Goal: Transaction & Acquisition: Purchase product/service

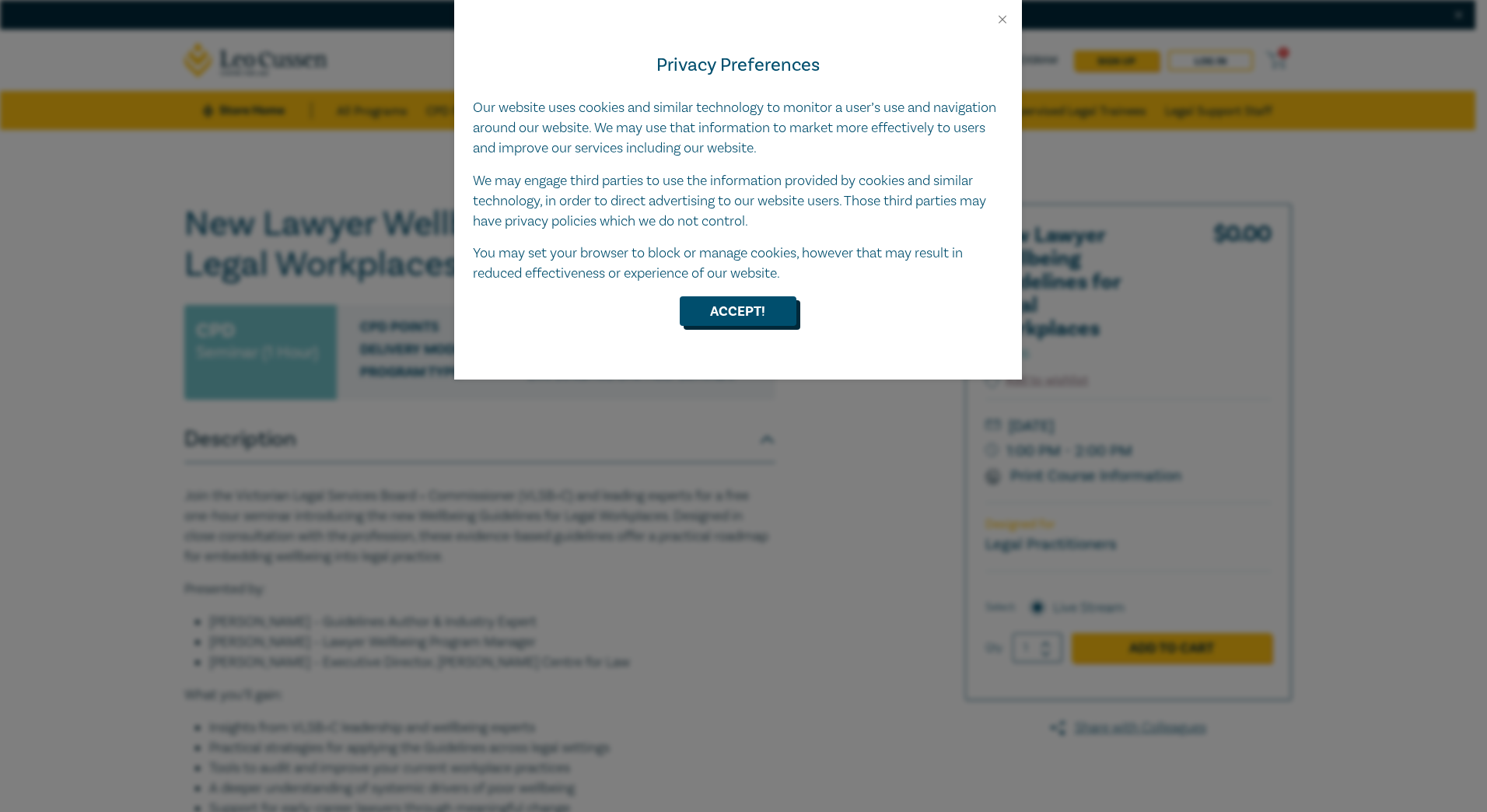
click at [735, 307] on button "Accept!" at bounding box center [738, 311] width 116 height 30
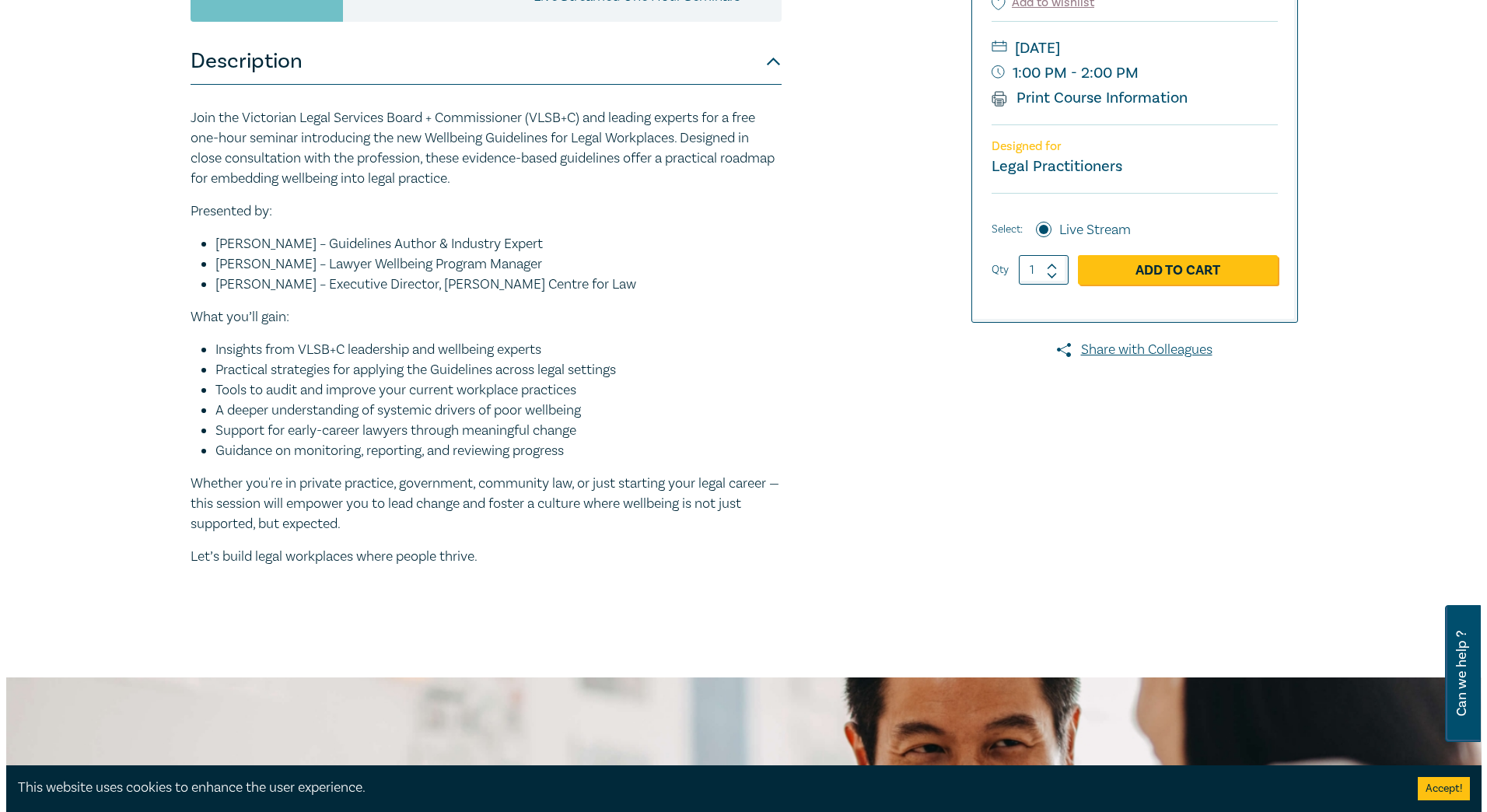
scroll to position [380, 0]
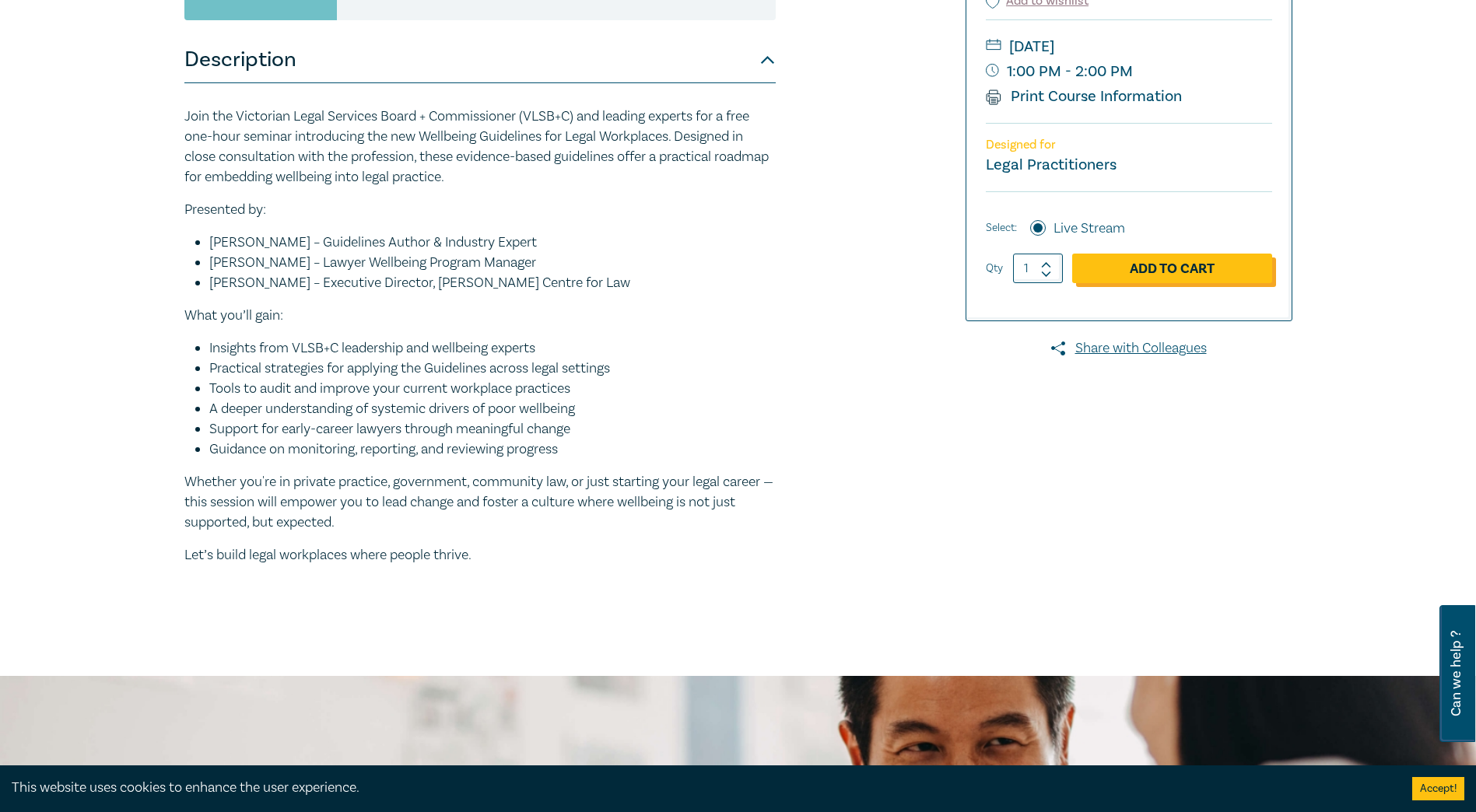
click at [1203, 266] on link "Add to Cart" at bounding box center [1171, 268] width 200 height 30
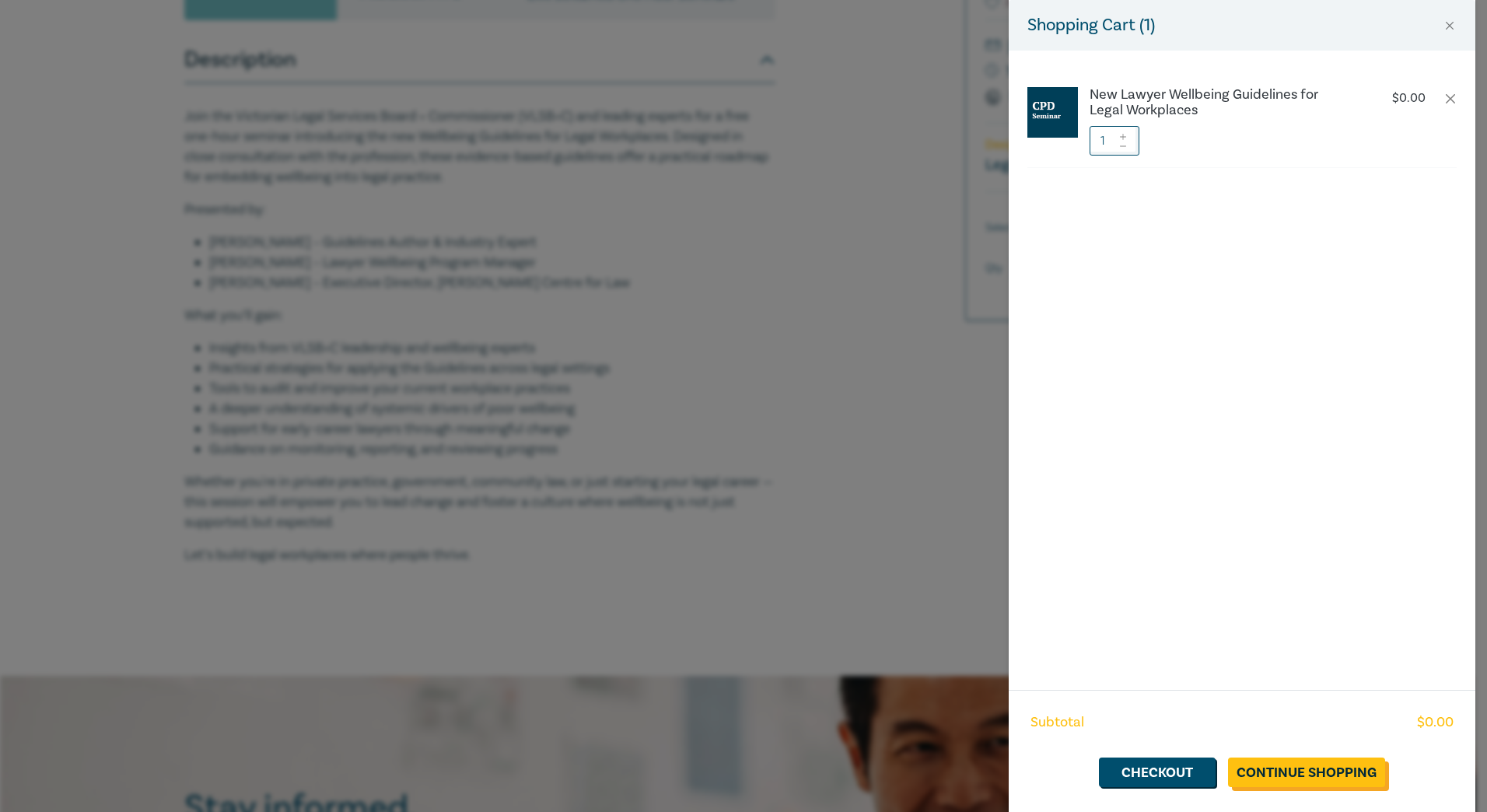
click at [1296, 783] on link "Continue Shopping" at bounding box center [1307, 772] width 157 height 30
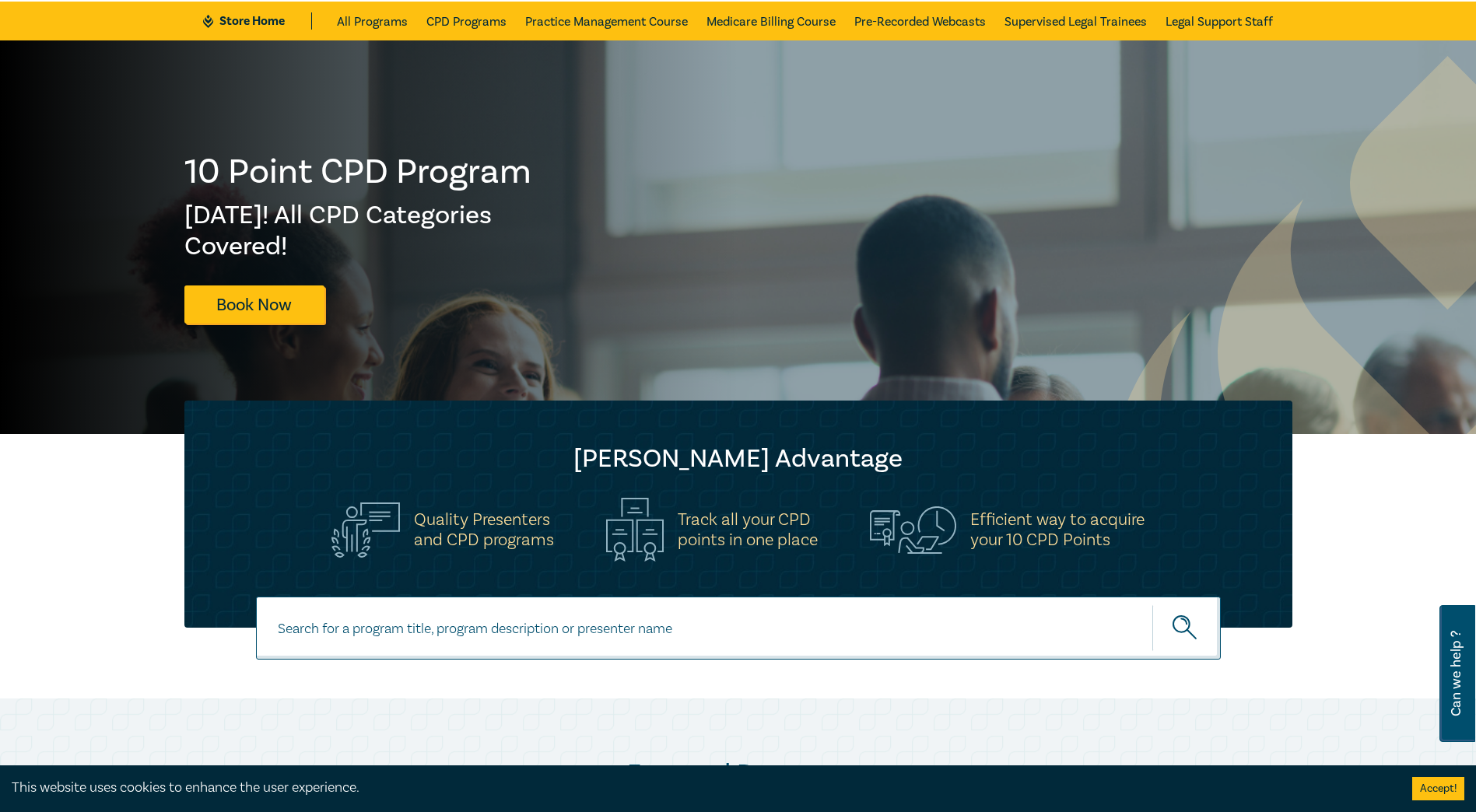
scroll to position [90, 0]
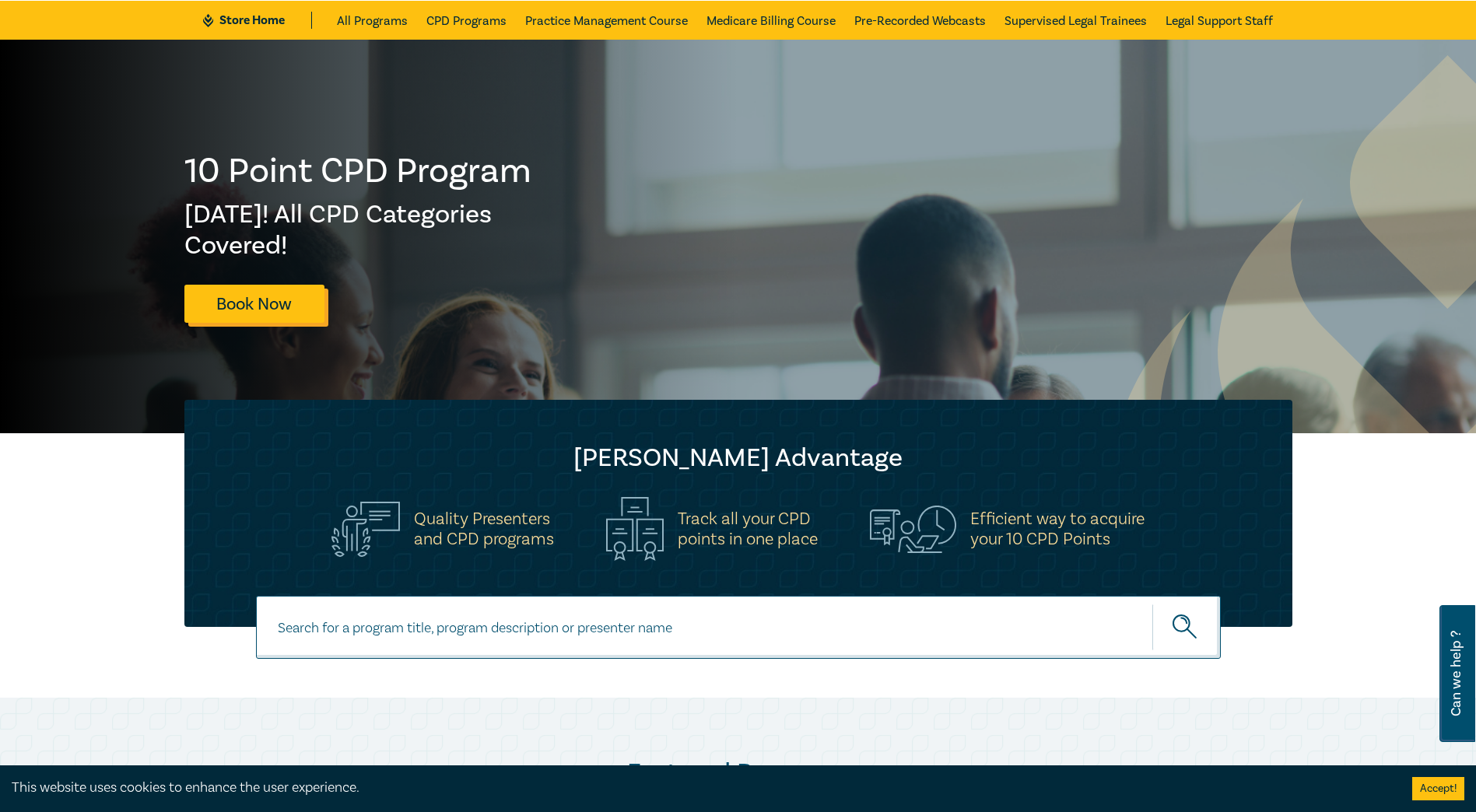
click at [281, 313] on link "Book Now" at bounding box center [254, 303] width 140 height 38
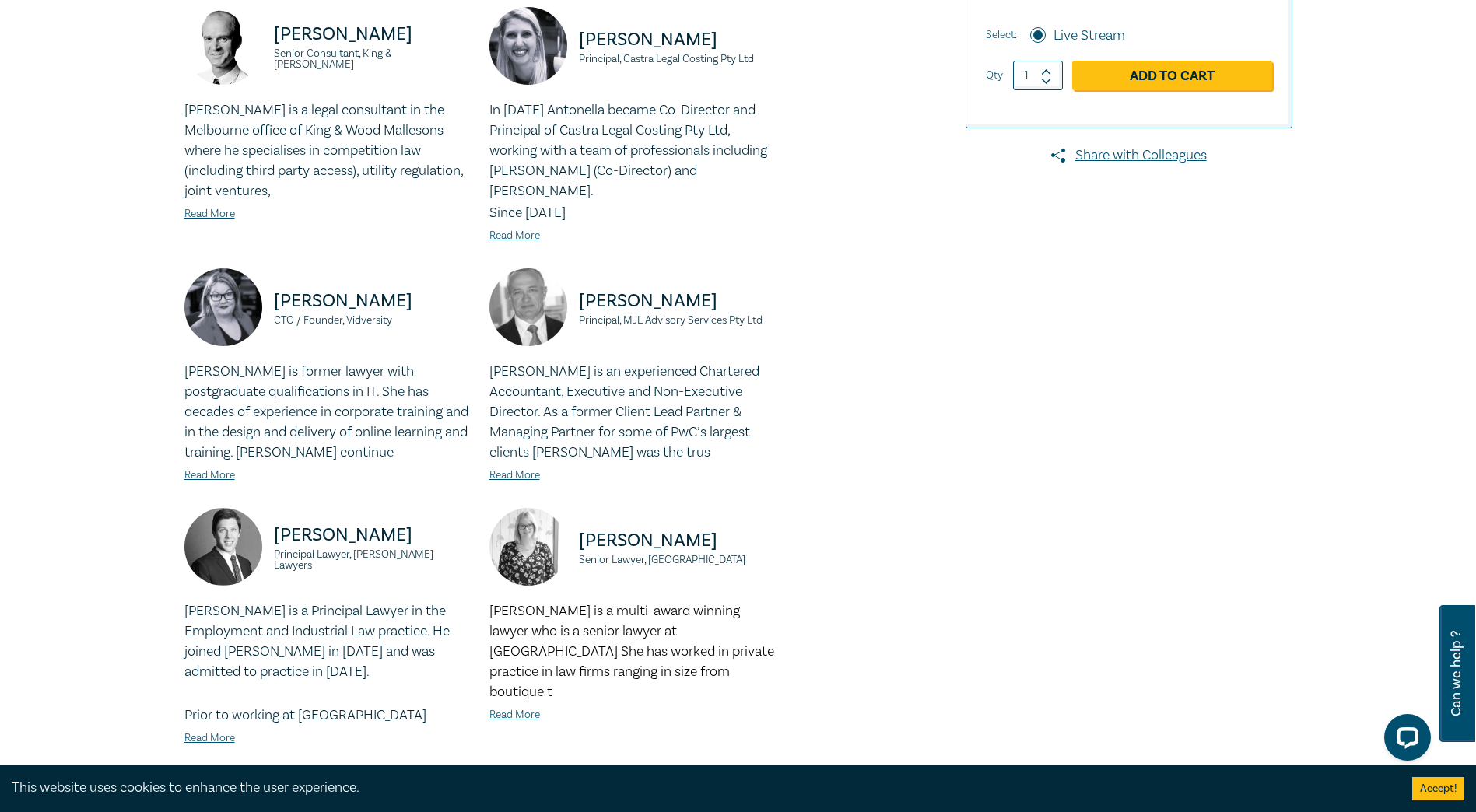
scroll to position [478, 0]
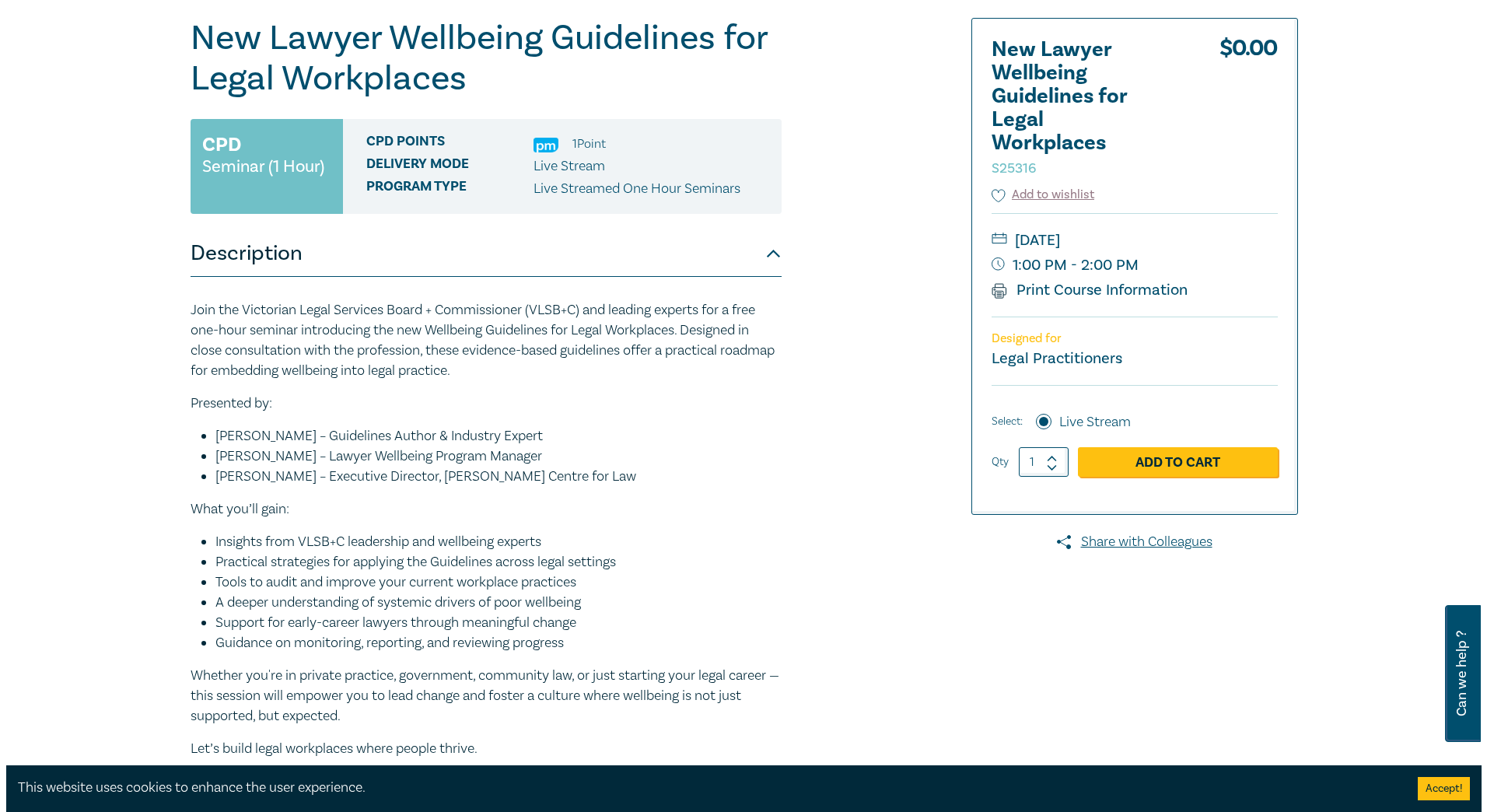
scroll to position [179, 0]
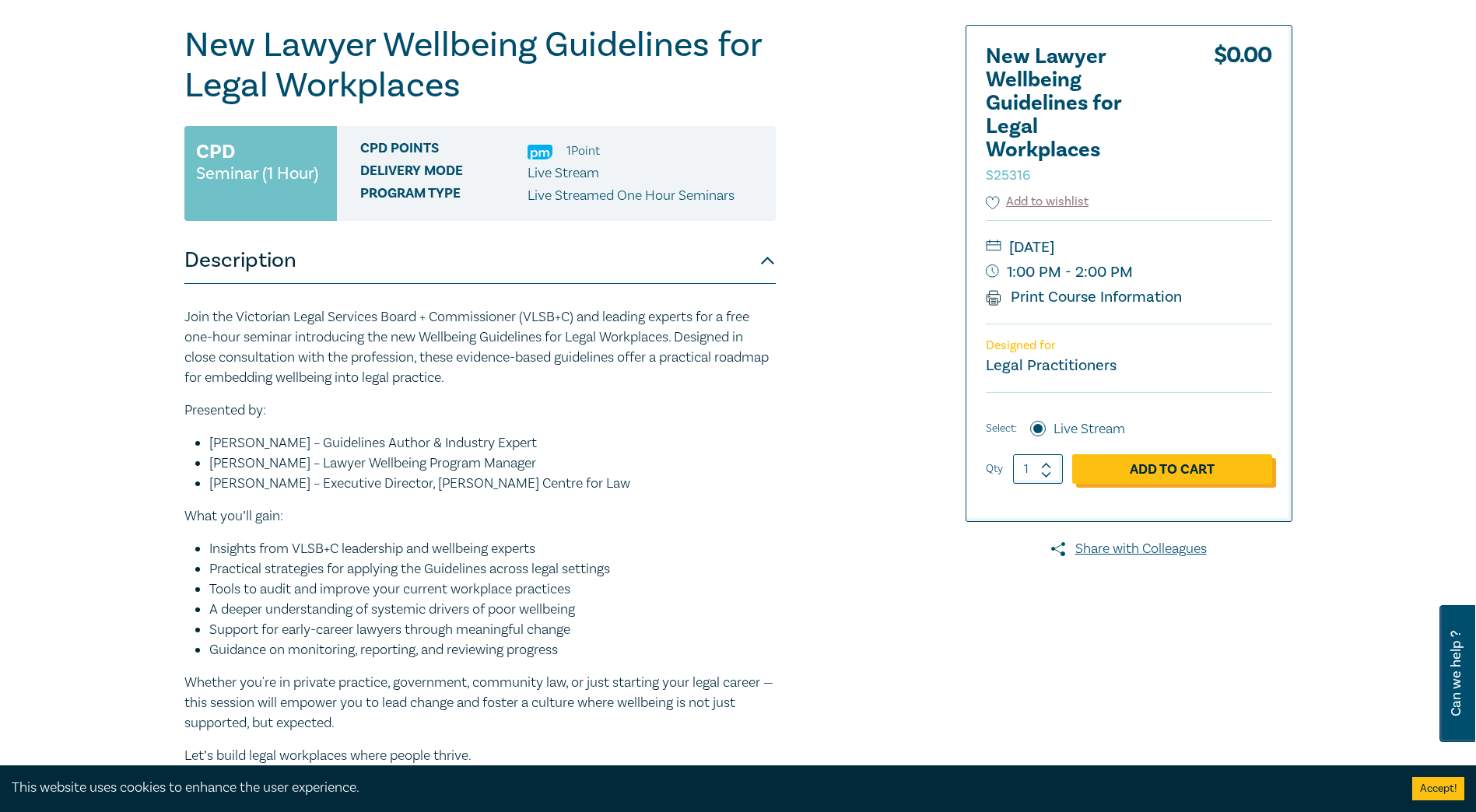
click at [1161, 475] on link "Add to Cart" at bounding box center [1171, 469] width 200 height 30
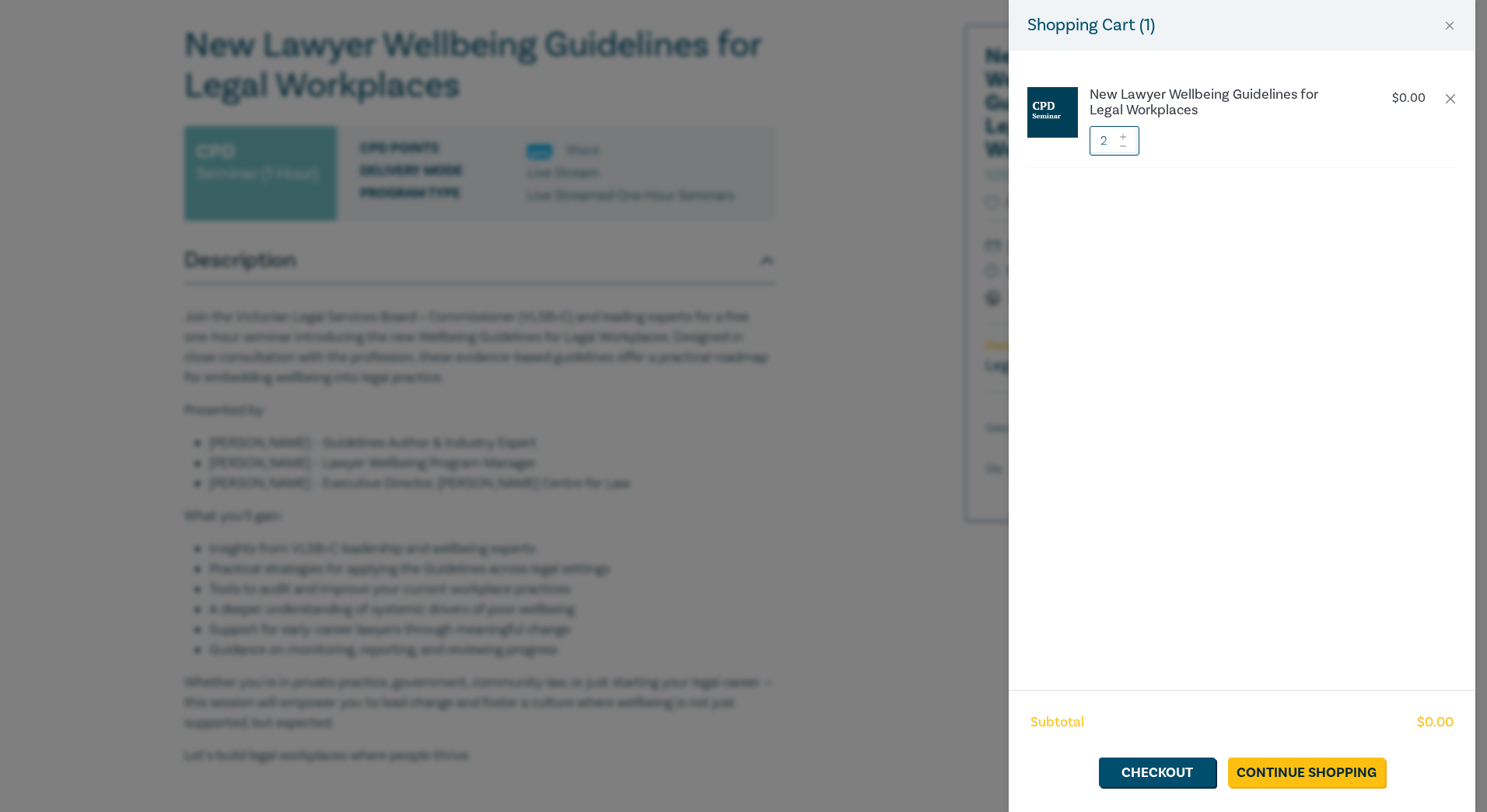
click at [1123, 146] on icon at bounding box center [1123, 145] width 6 height 1
click at [1161, 776] on link "Checkout" at bounding box center [1157, 772] width 116 height 30
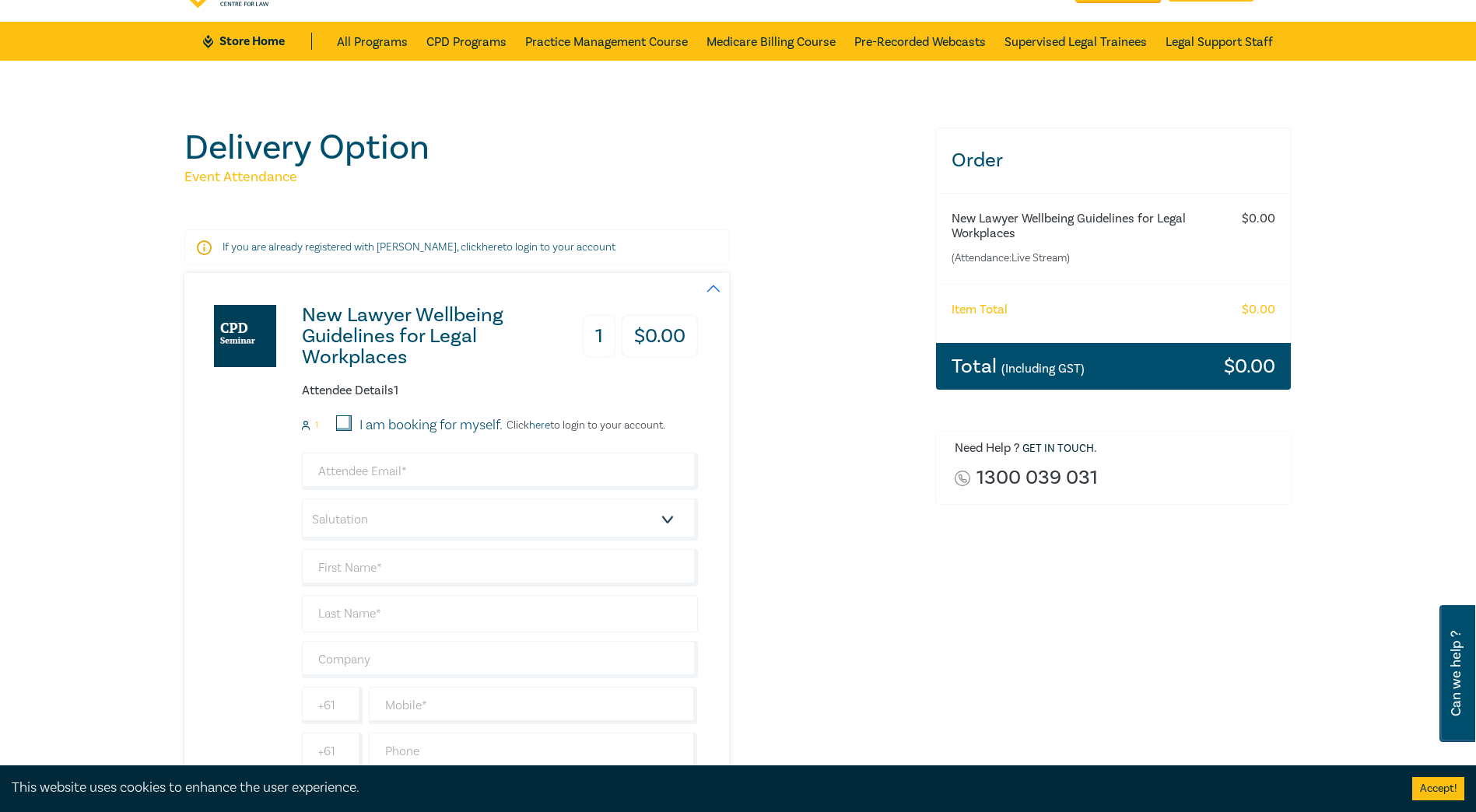
scroll to position [78, 0]
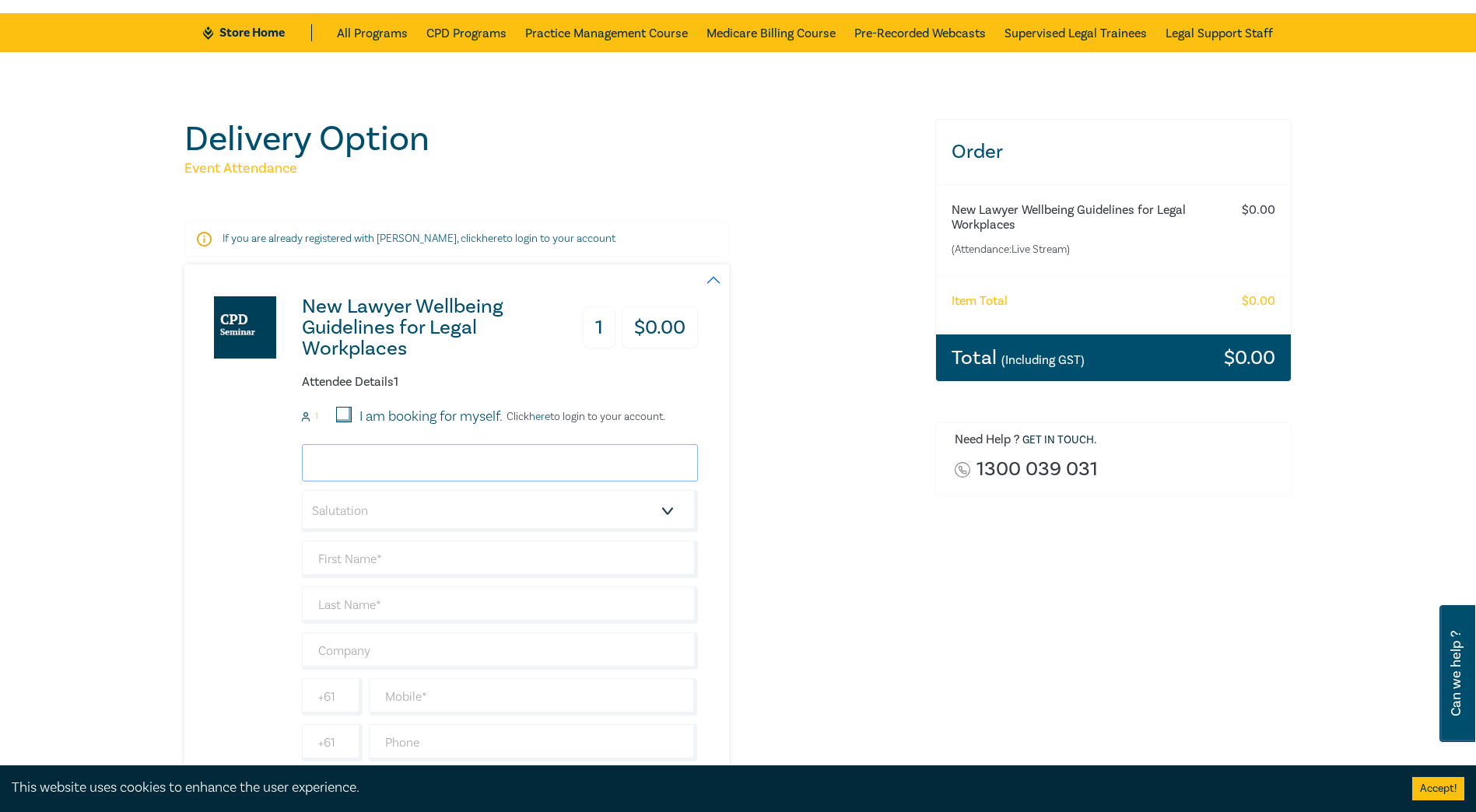
click at [382, 464] on input "email" at bounding box center [500, 463] width 396 height 37
type input "ckennedy@lsbc.vic.gov.au"
type input "Clare"
type input "Kennedy"
type input "VLSBC"
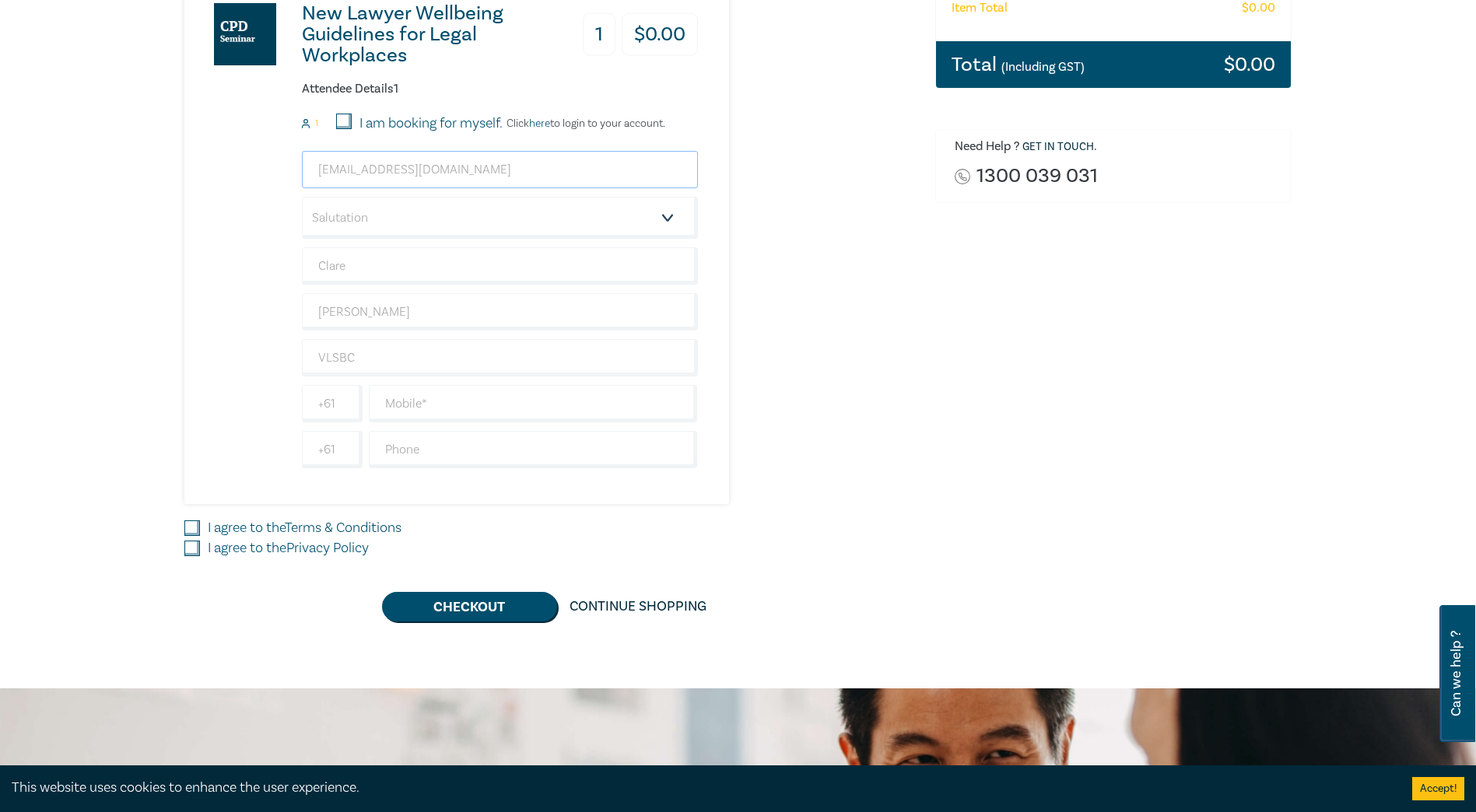
scroll to position [373, 0]
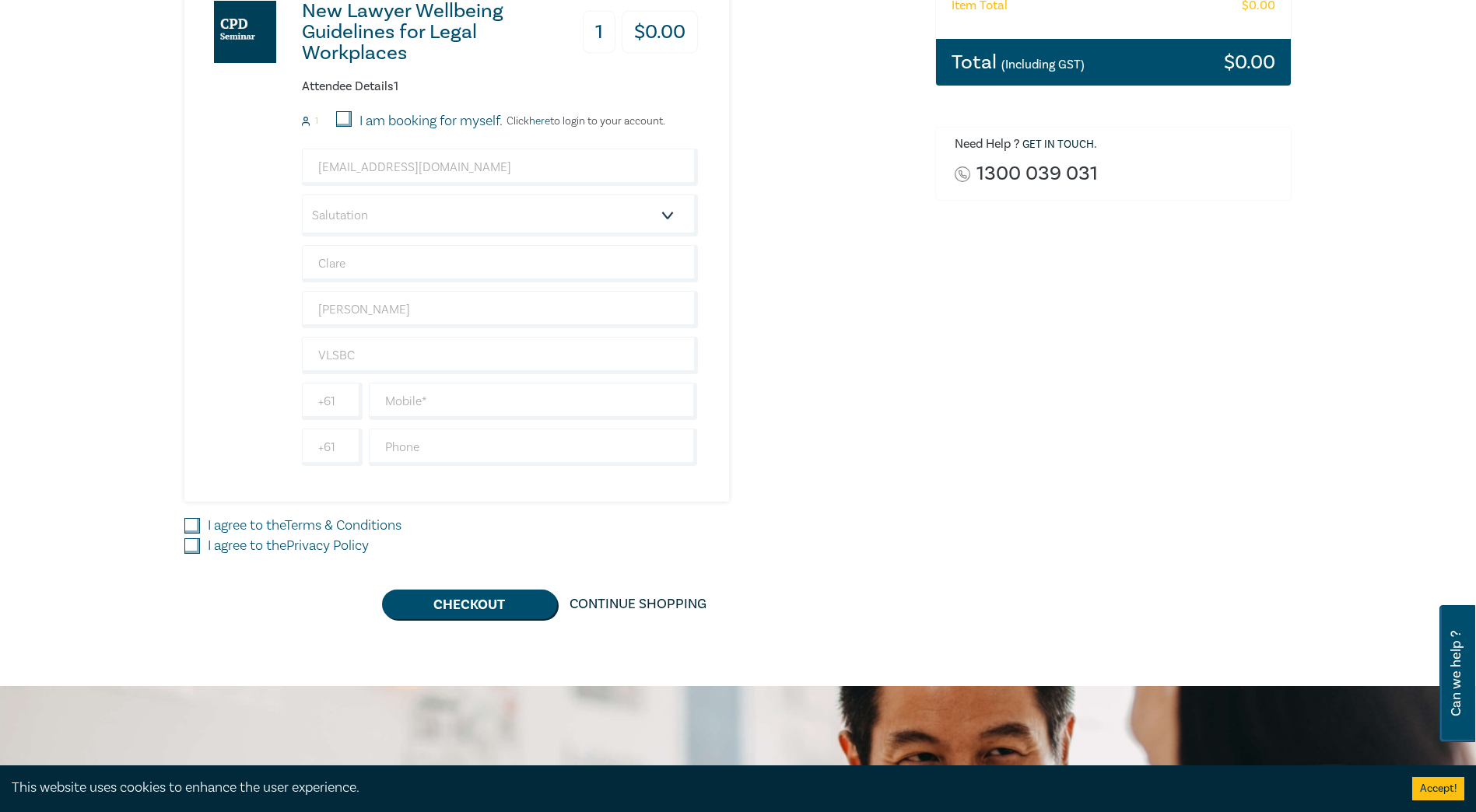
click at [194, 520] on input "I agree to the Terms & Conditions" at bounding box center [192, 525] width 15 height 15
checkbox input "true"
click at [191, 545] on input "I agree to the Privacy Policy" at bounding box center [192, 545] width 15 height 15
checkbox input "true"
click at [465, 607] on button "Checkout" at bounding box center [470, 604] width 175 height 30
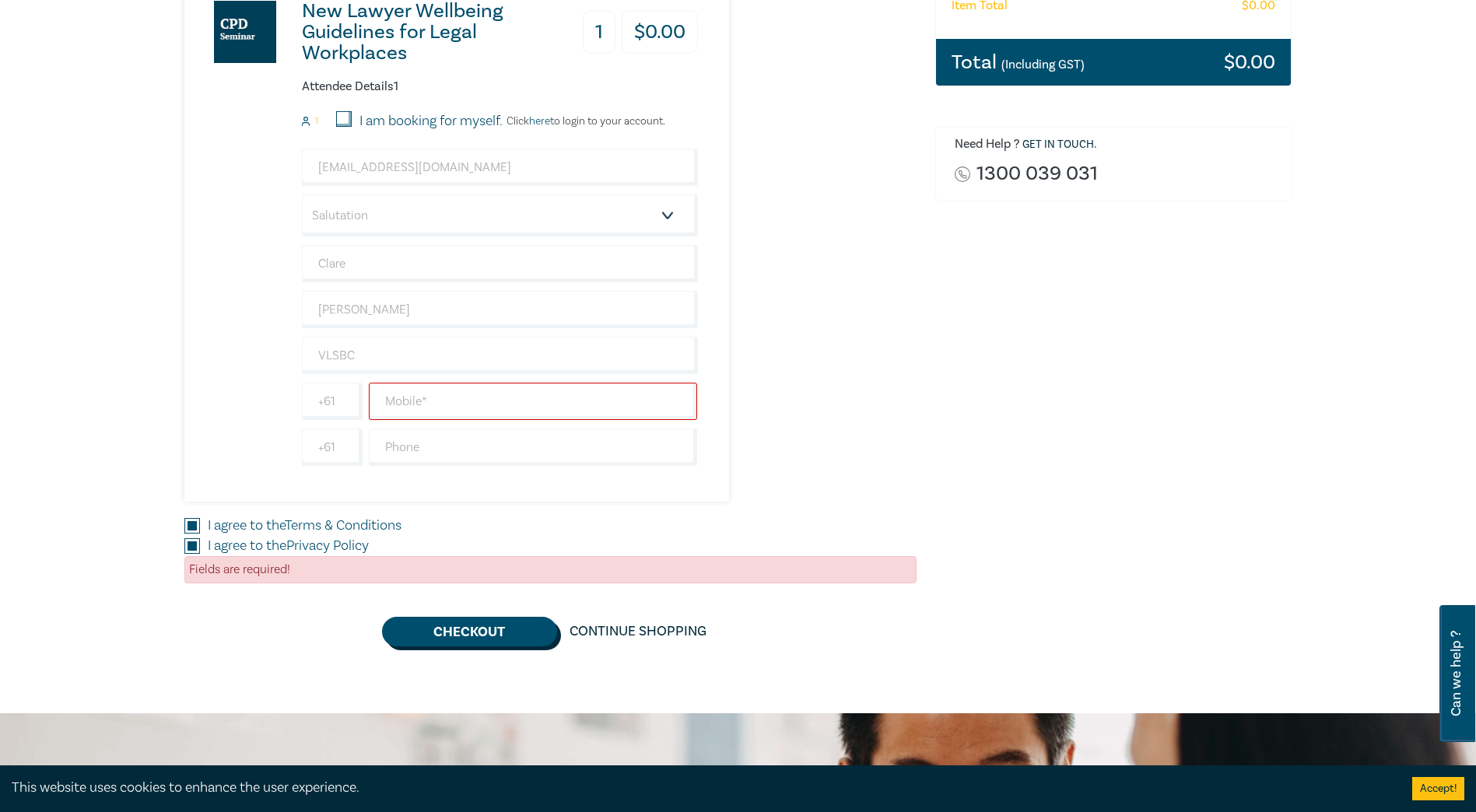
click at [475, 635] on button "Checkout" at bounding box center [470, 631] width 175 height 30
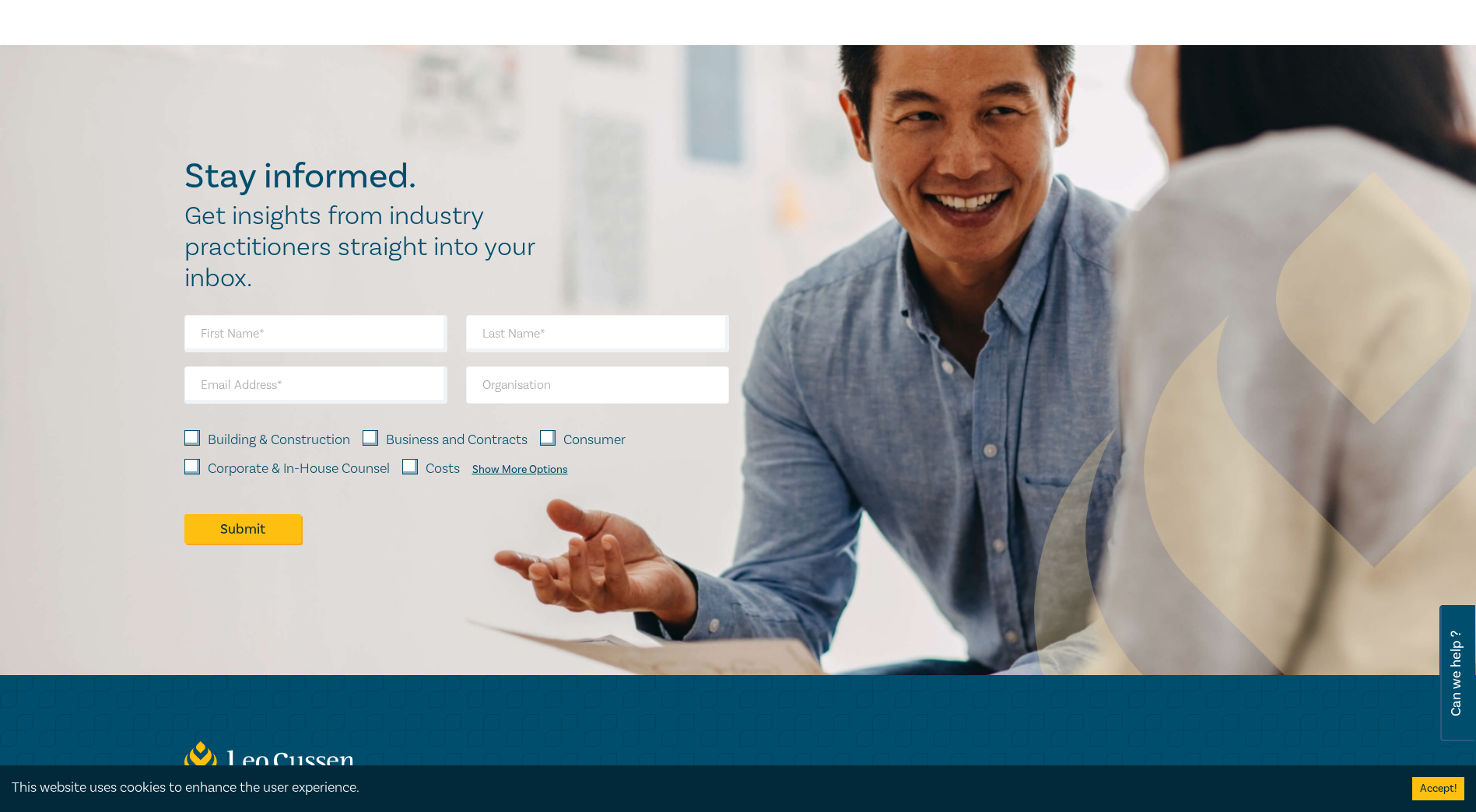
scroll to position [1043, 0]
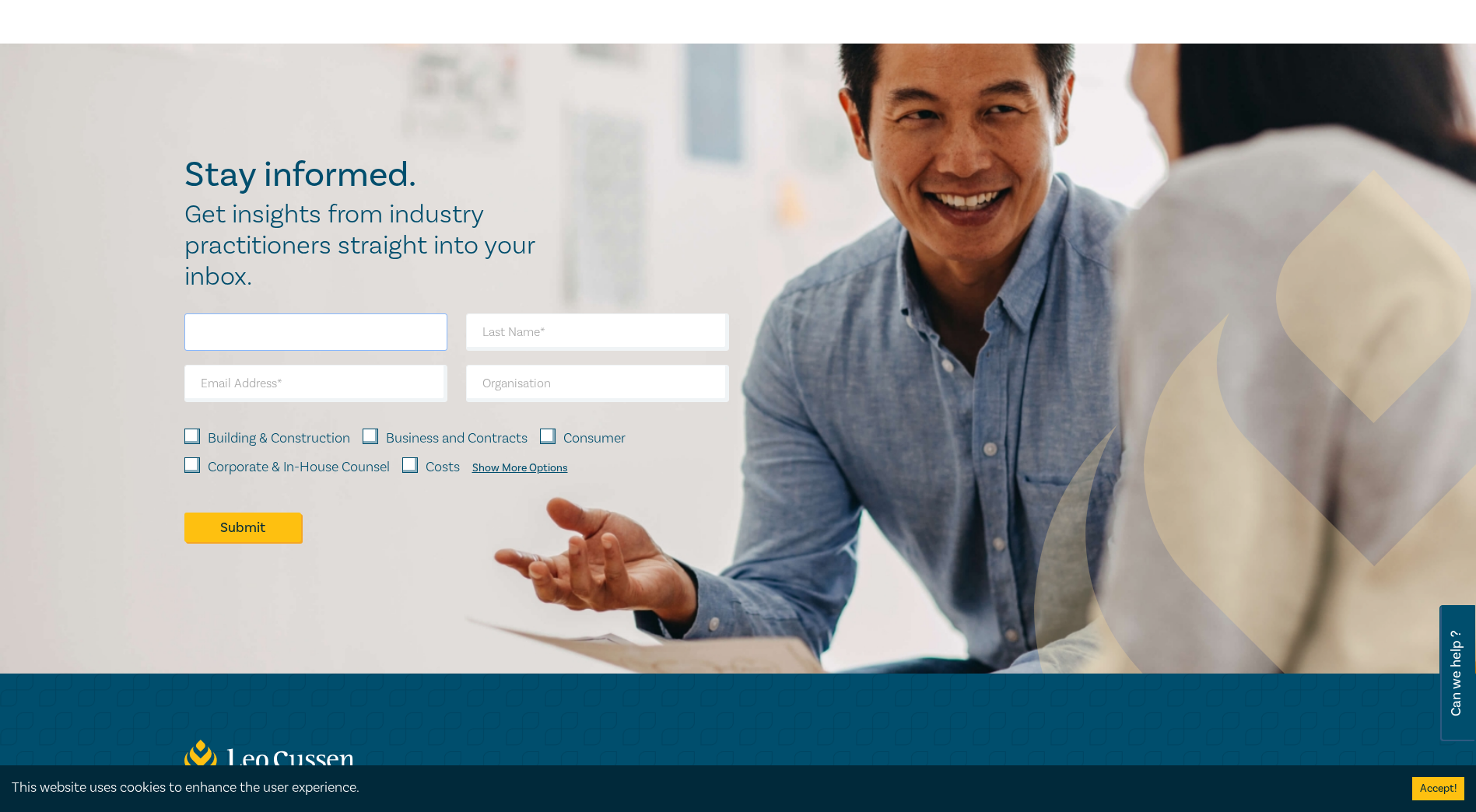
click at [212, 334] on input "text" at bounding box center [315, 332] width 263 height 37
type input "Clare"
type input "Kennedy"
type input "ckennedy@lsbc.vic.gov.au"
type input "VLSBC"
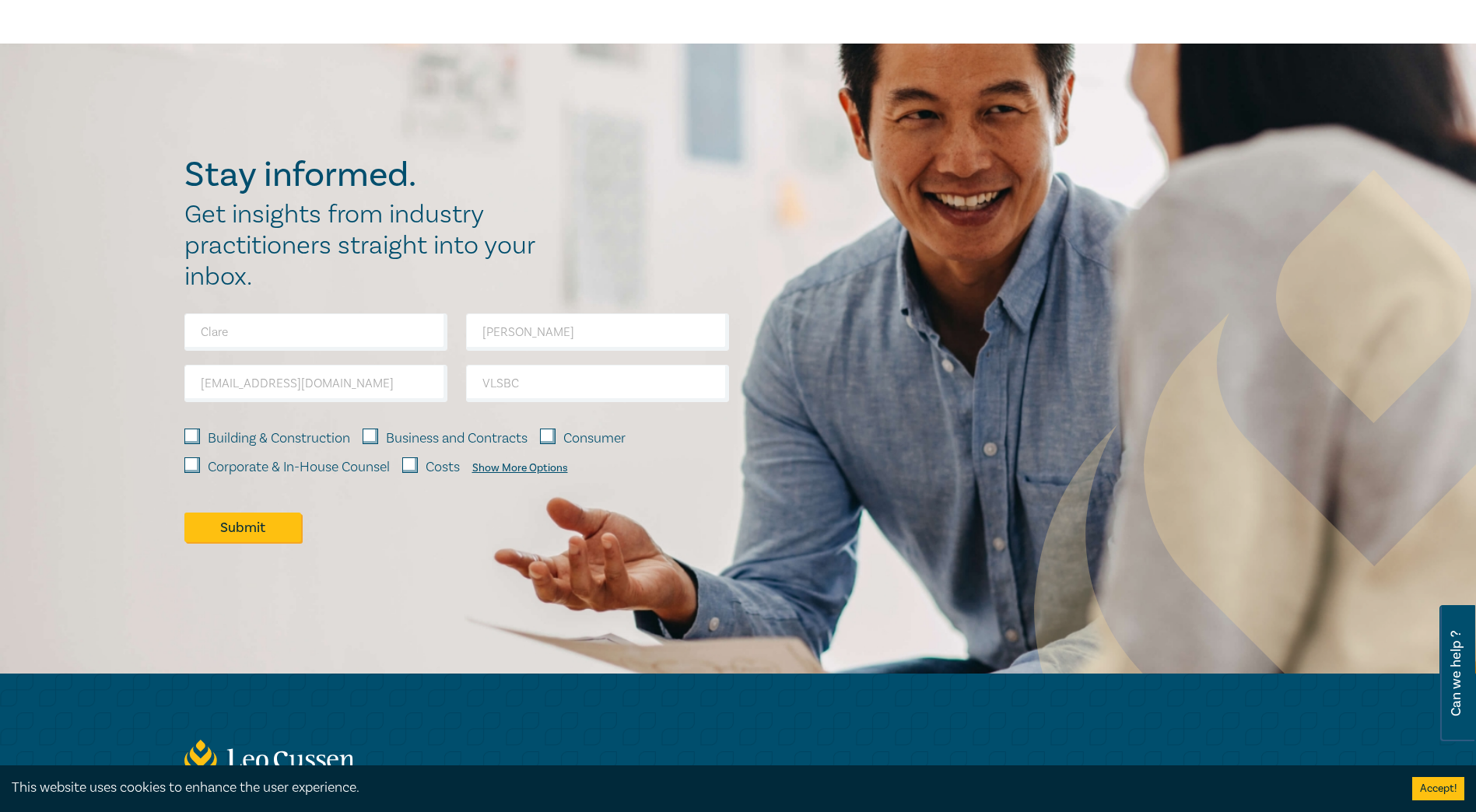
click at [550, 435] on input "Consumer" at bounding box center [547, 435] width 15 height 15
checkbox input "true"
click at [197, 461] on input "Corporate & In-House Counsel" at bounding box center [192, 465] width 15 height 15
checkbox input "true"
click at [517, 465] on div "Show More Options" at bounding box center [520, 468] width 95 height 12
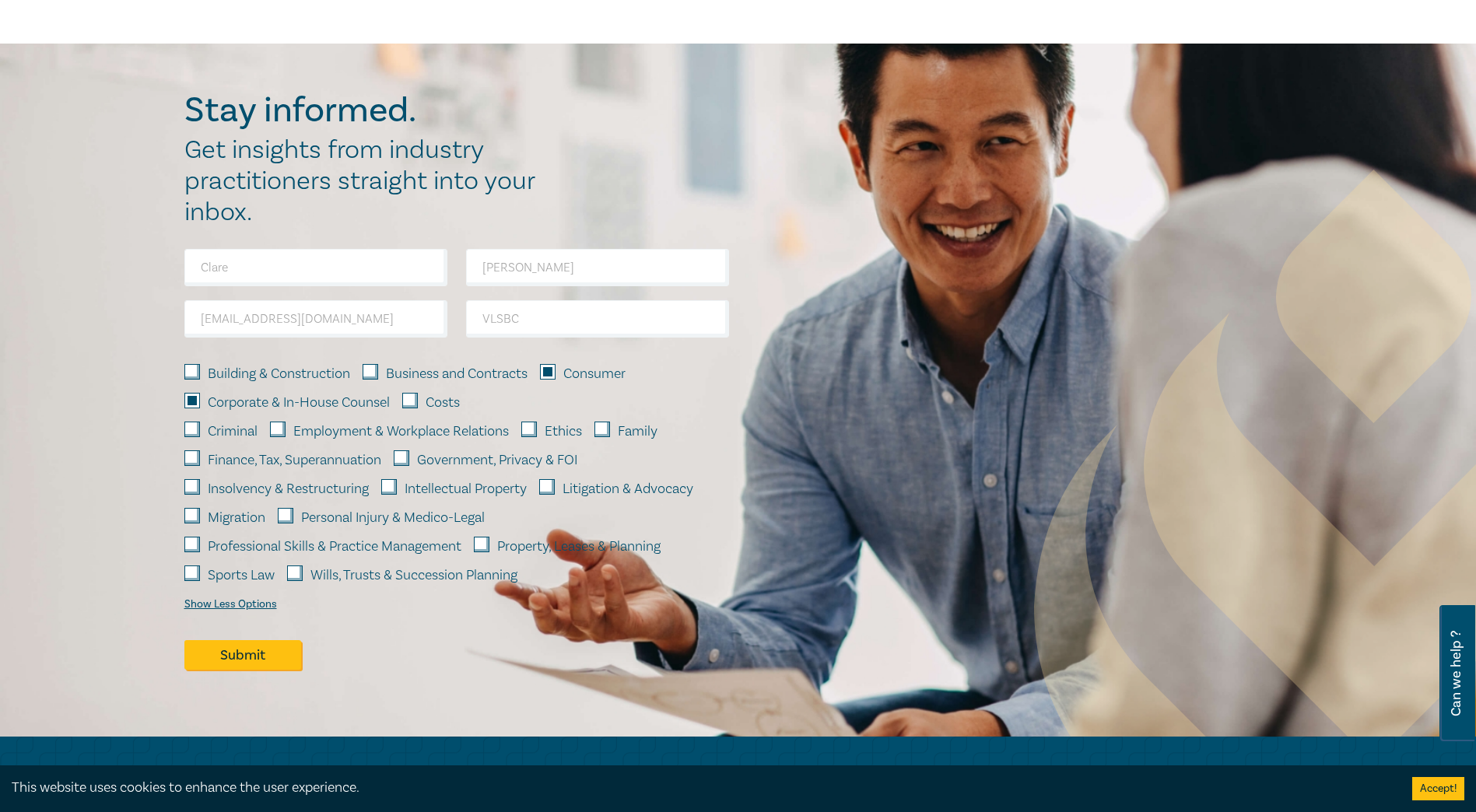
click at [532, 427] on input "Ethics" at bounding box center [529, 429] width 15 height 15
checkbox input "true"
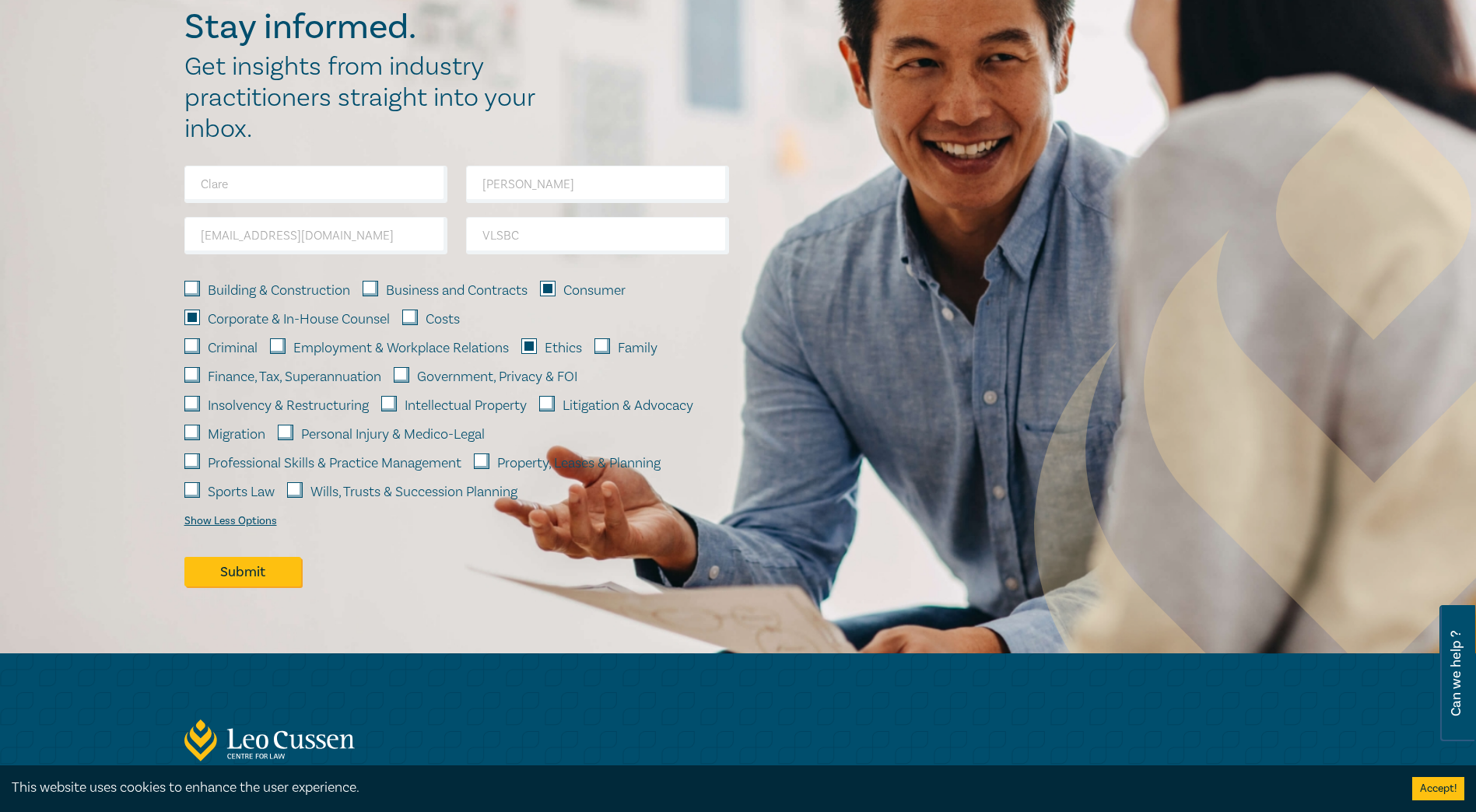
scroll to position [1127, 0]
click at [394, 399] on input "Intellectual Property" at bounding box center [389, 402] width 15 height 15
checkbox input "true"
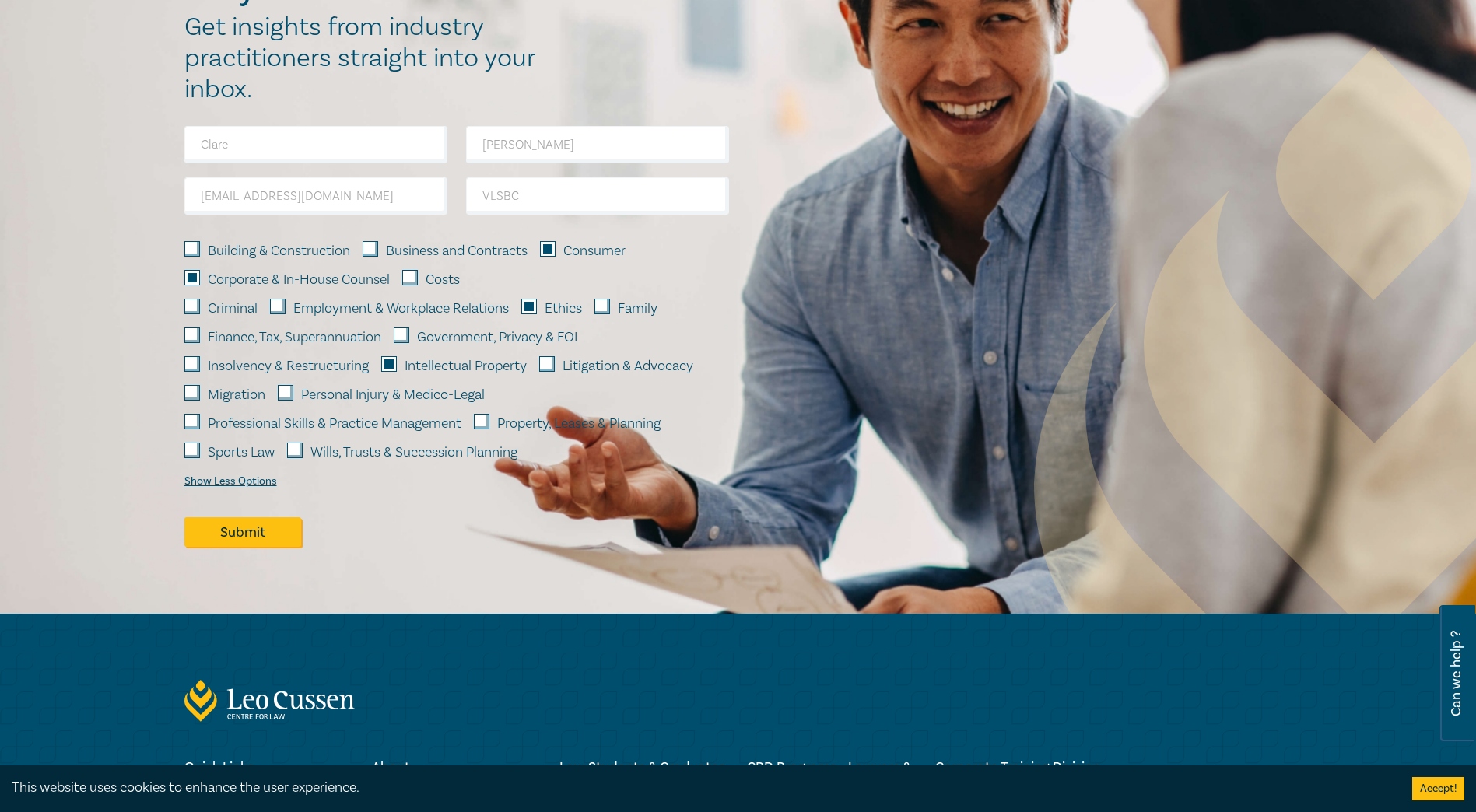
scroll to position [1170, 0]
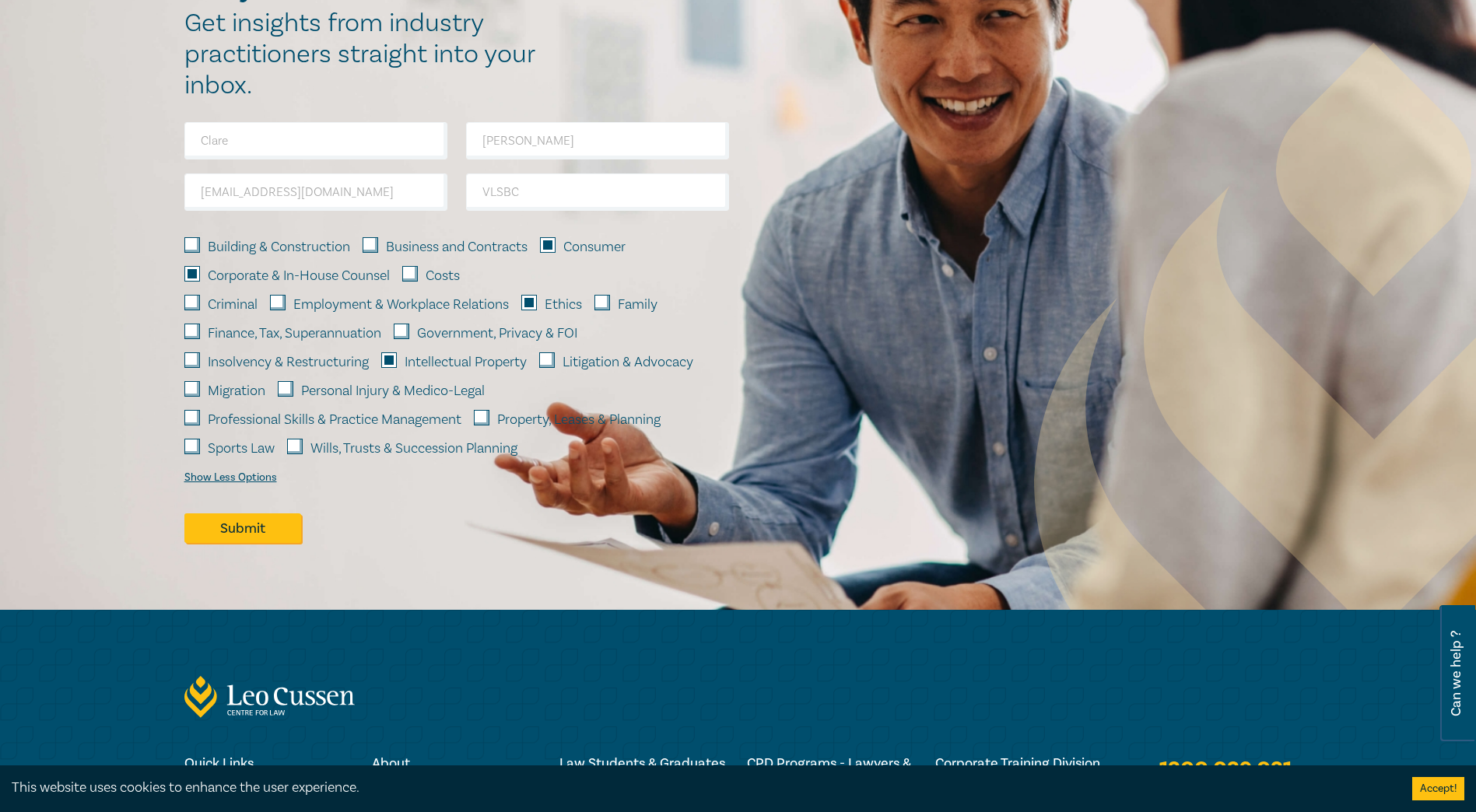
click at [196, 412] on input "Professional Skills & Practice Management" at bounding box center [192, 417] width 15 height 15
checkbox input "true"
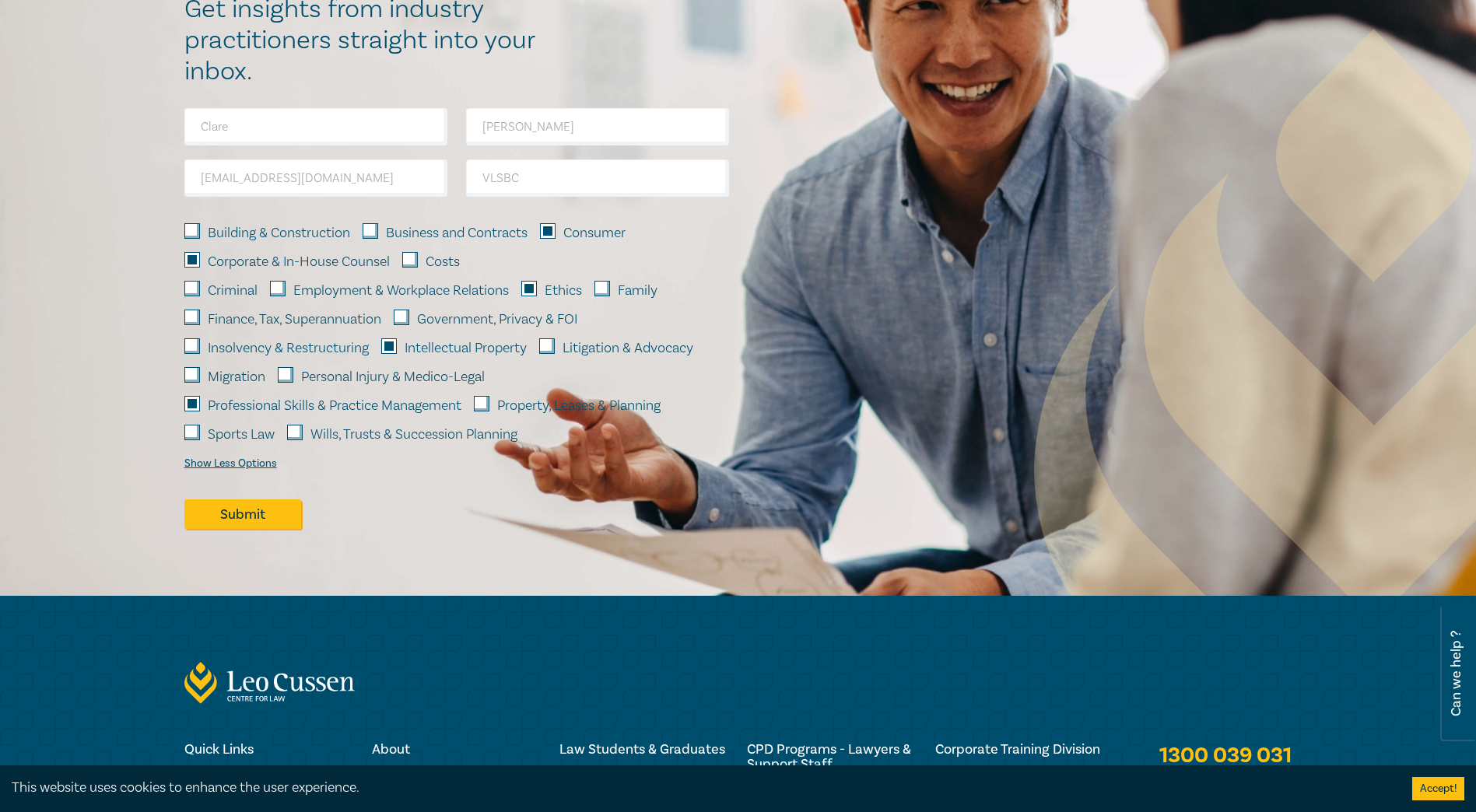
scroll to position [1185, 0]
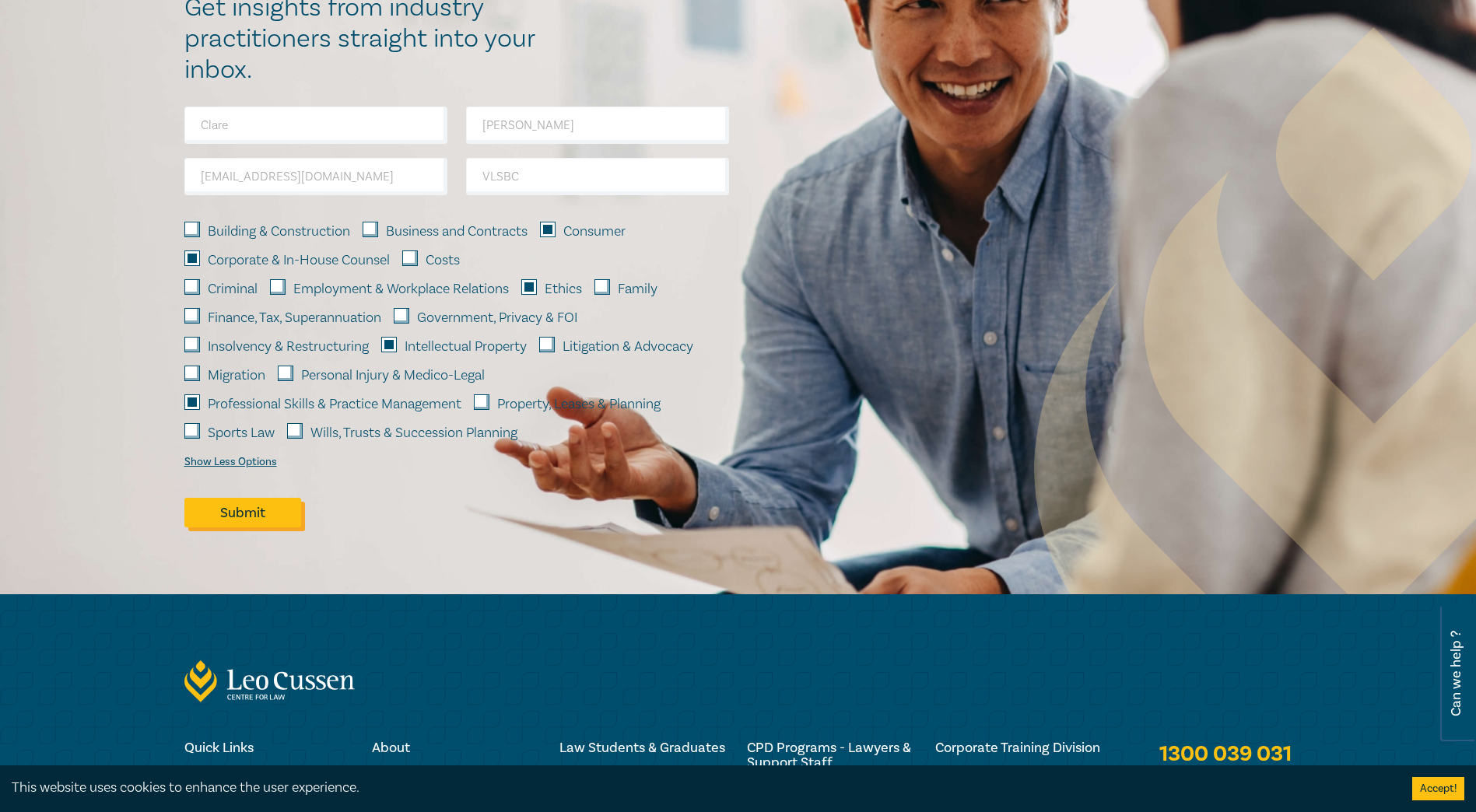
click at [262, 506] on button "Submit" at bounding box center [242, 512] width 116 height 30
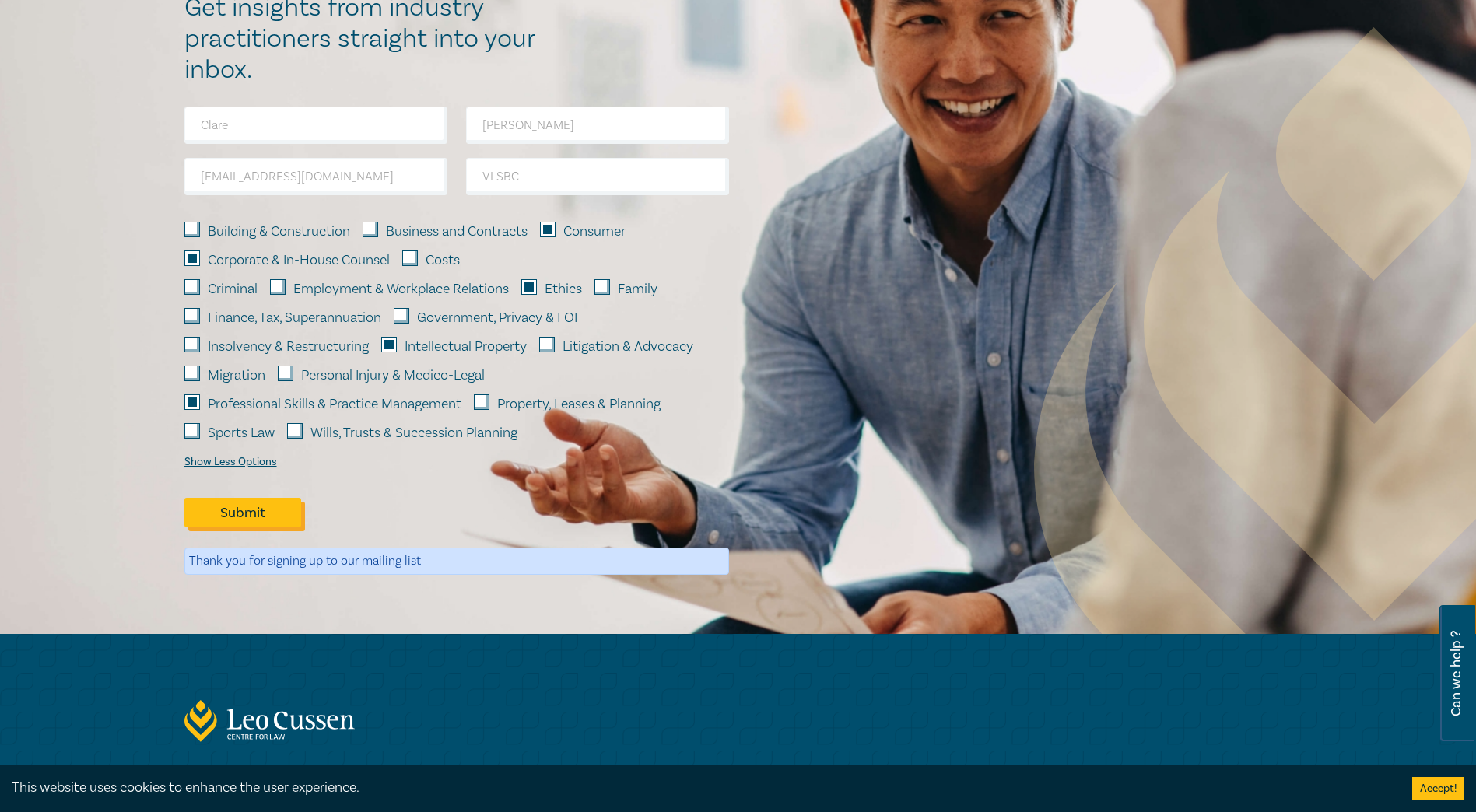
click at [244, 509] on button "Submit" at bounding box center [242, 512] width 116 height 30
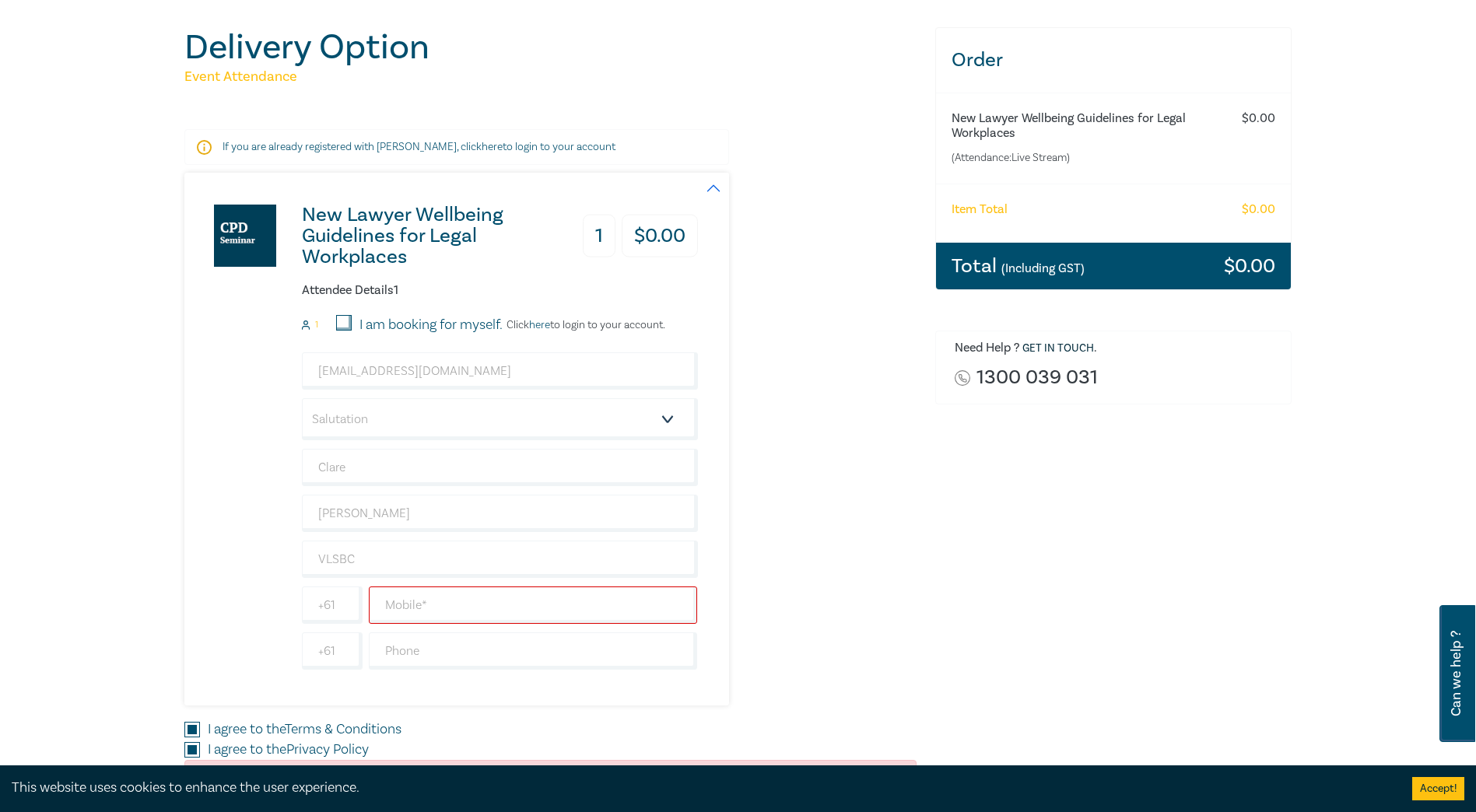
scroll to position [0, 0]
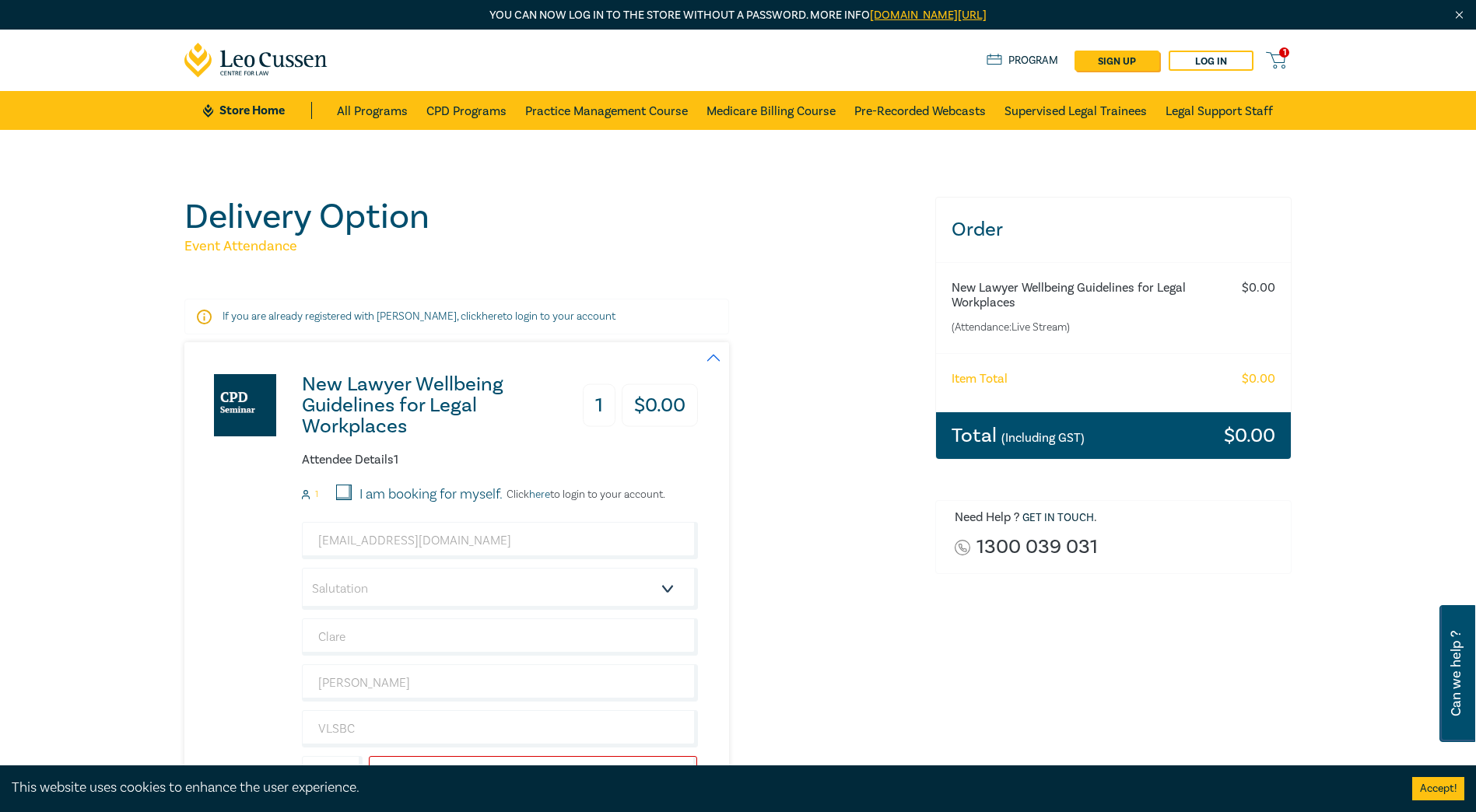
click at [340, 488] on input "I am booking for myself." at bounding box center [344, 492] width 15 height 15
checkbox input "true"
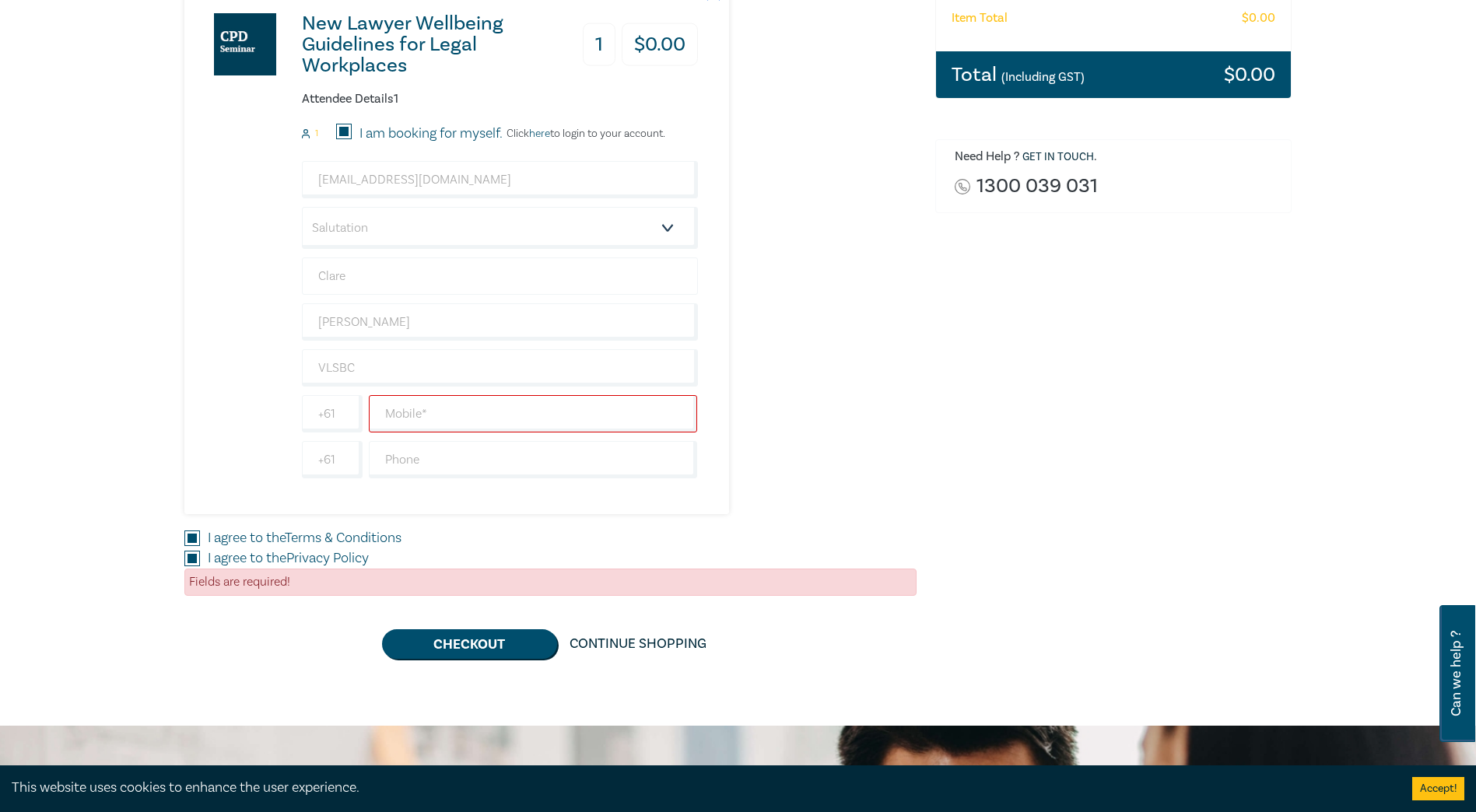
scroll to position [363, 0]
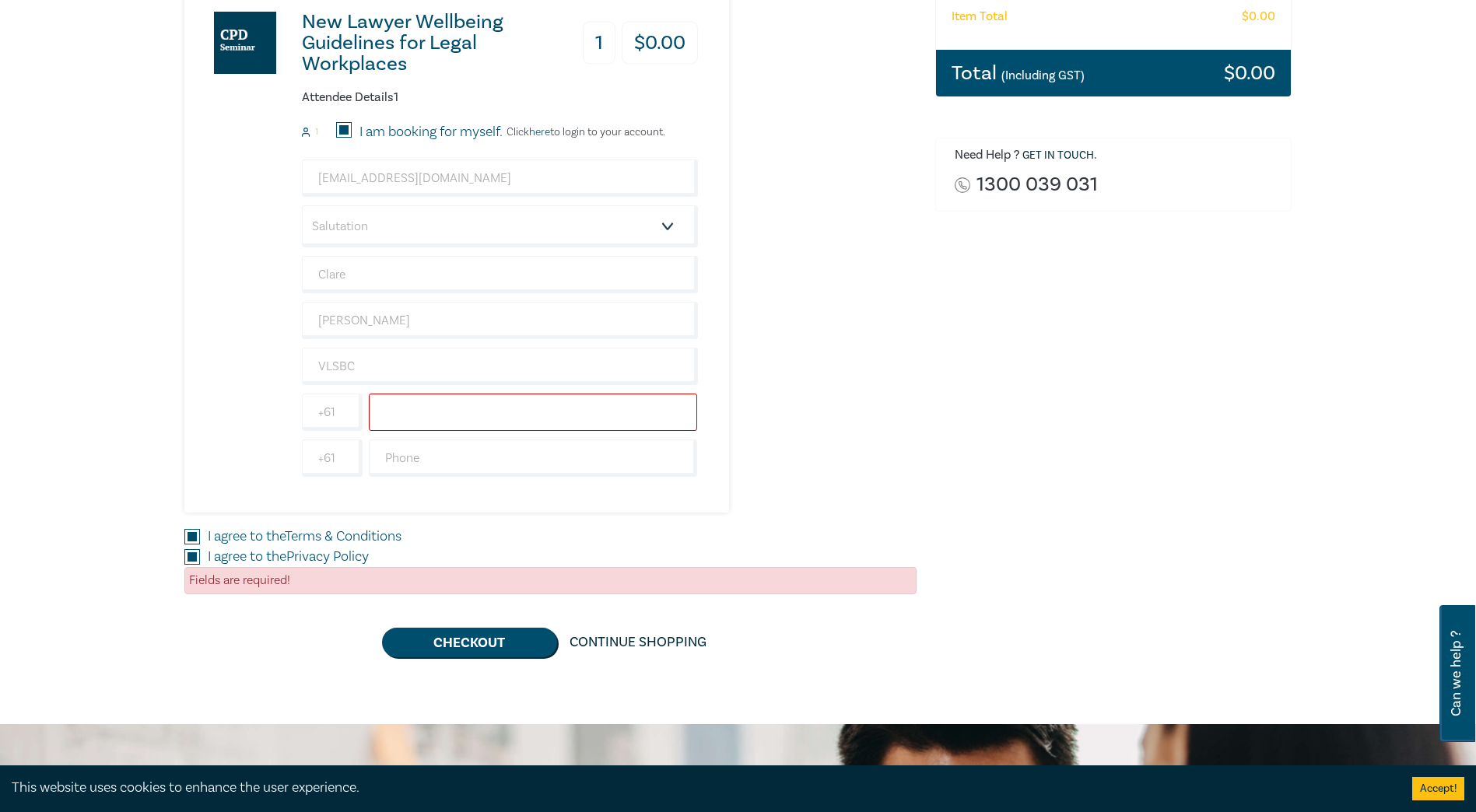
click at [432, 406] on input "text" at bounding box center [533, 412] width 329 height 37
type input "0435494616"
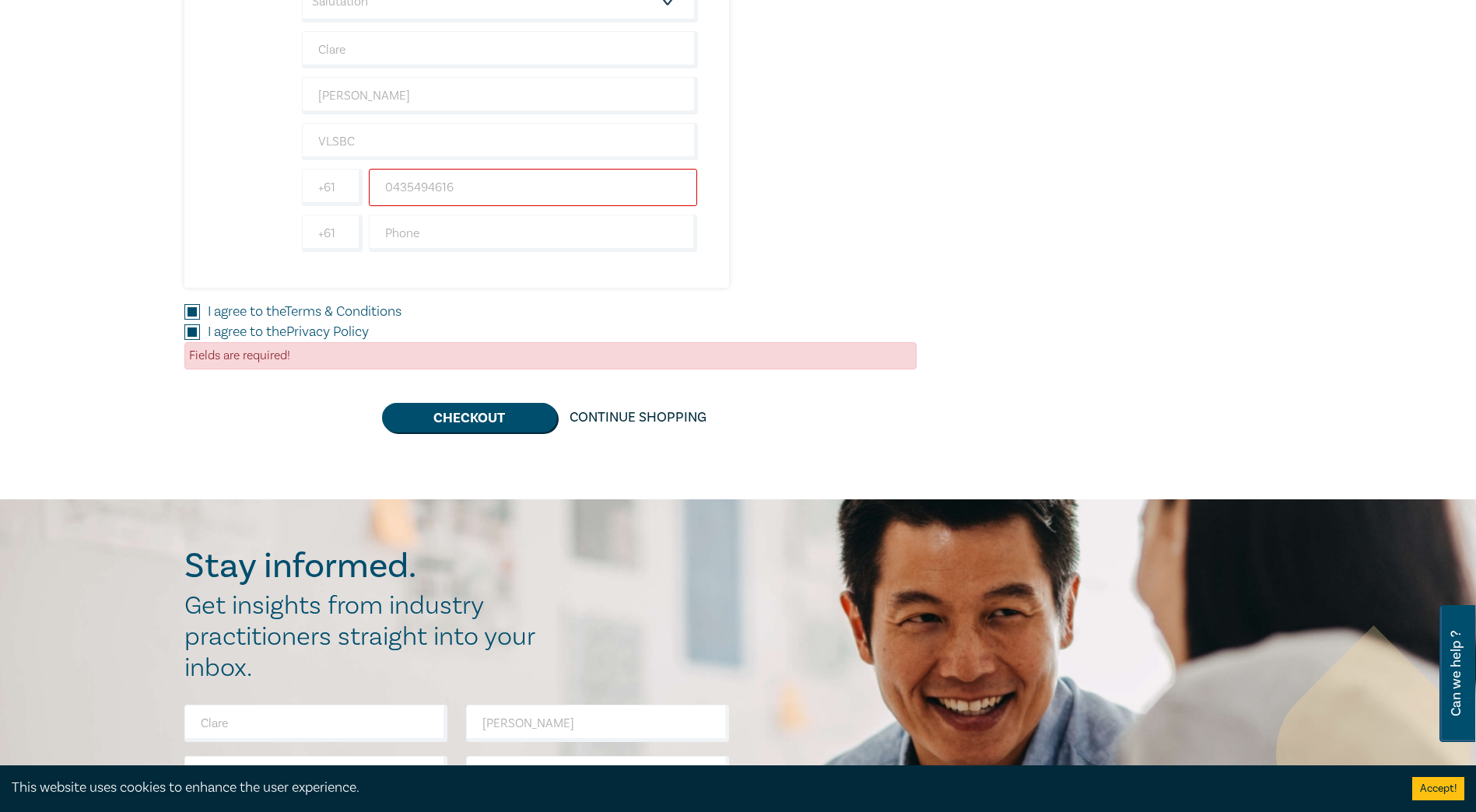
scroll to position [588, 0]
click at [458, 417] on button "Checkout" at bounding box center [470, 417] width 175 height 30
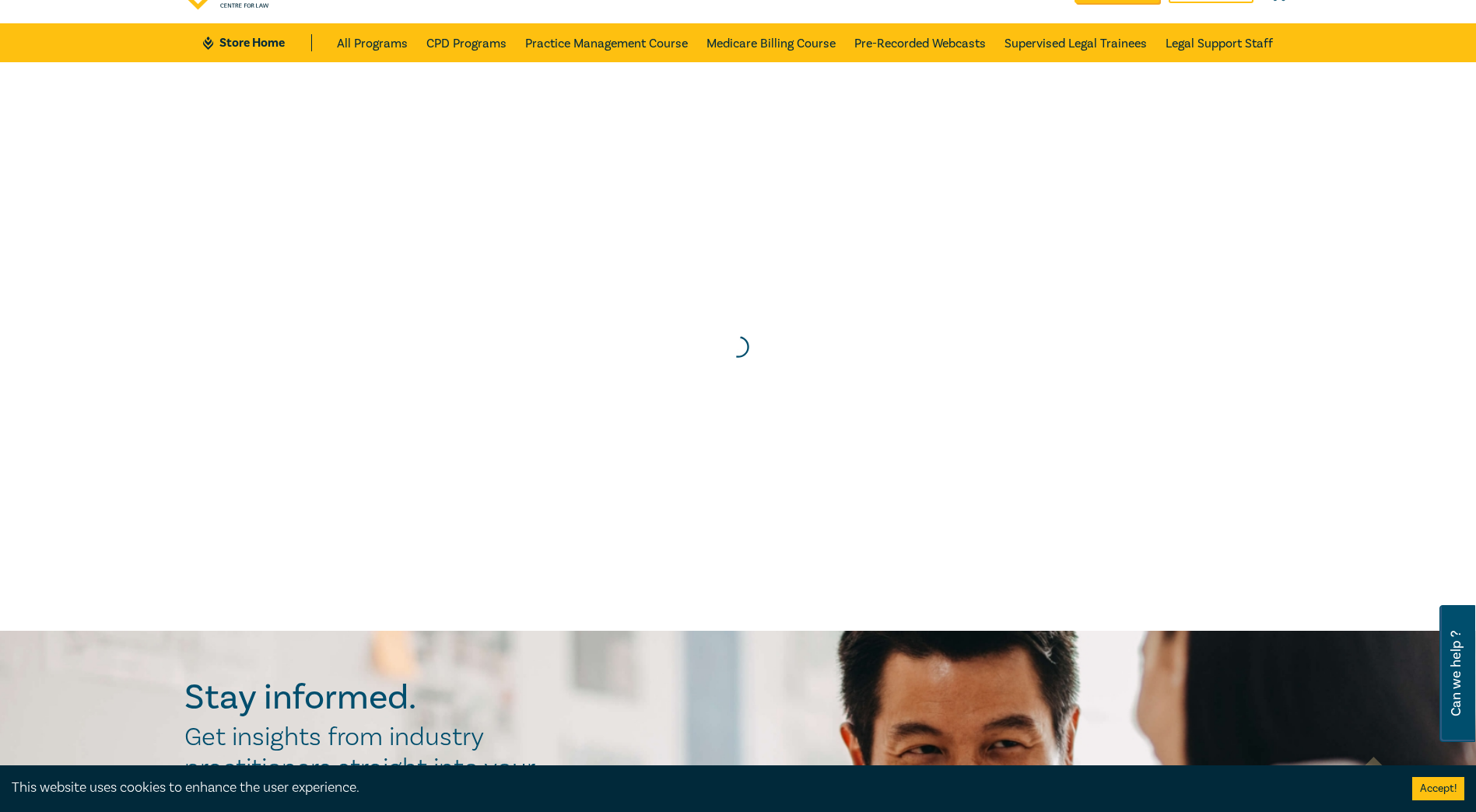
scroll to position [0, 0]
